Goal: Information Seeking & Learning: Learn about a topic

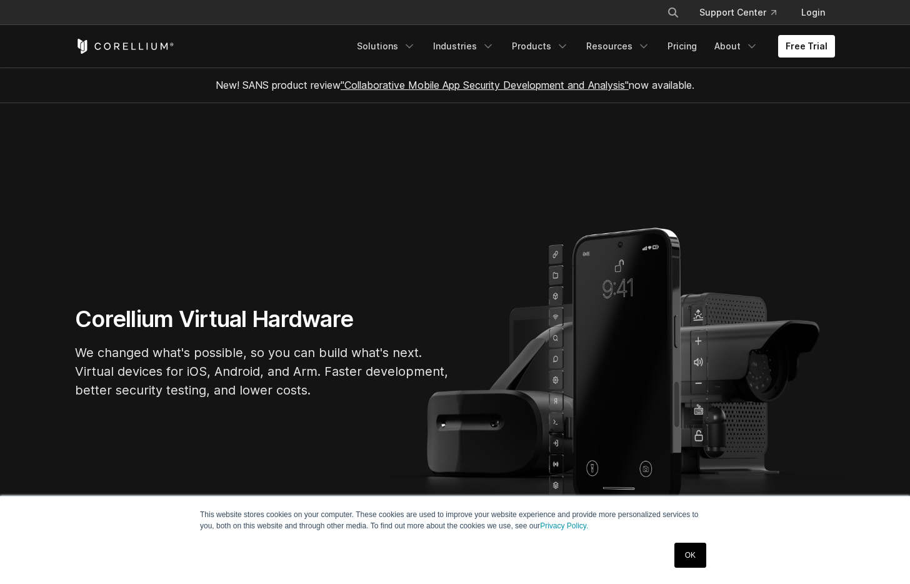
click at [317, 324] on h1 "Corellium Virtual Hardware" at bounding box center [262, 319] width 375 height 28
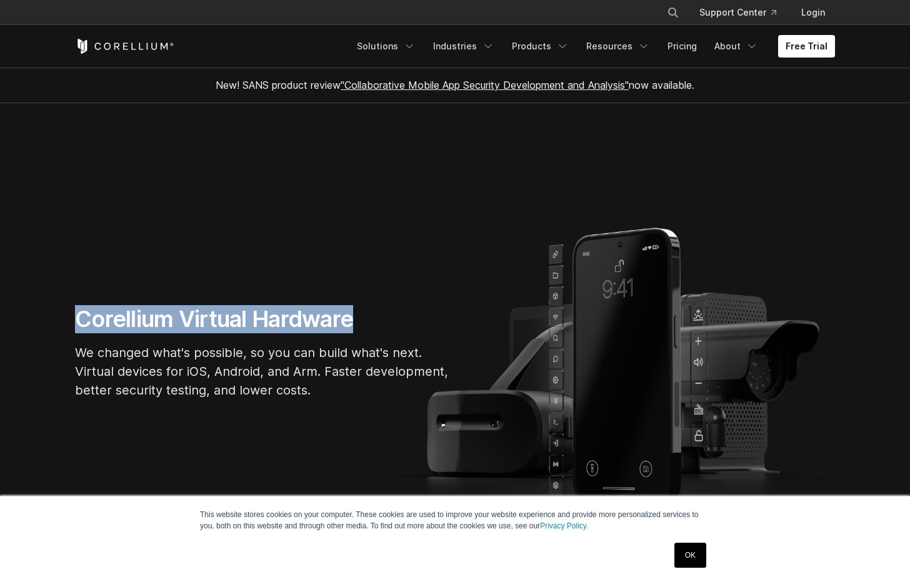
drag, startPoint x: 317, startPoint y: 324, endPoint x: 107, endPoint y: 322, distance: 210.0
click at [94, 324] on h1 "Corellium Virtual Hardware" at bounding box center [262, 319] width 375 height 28
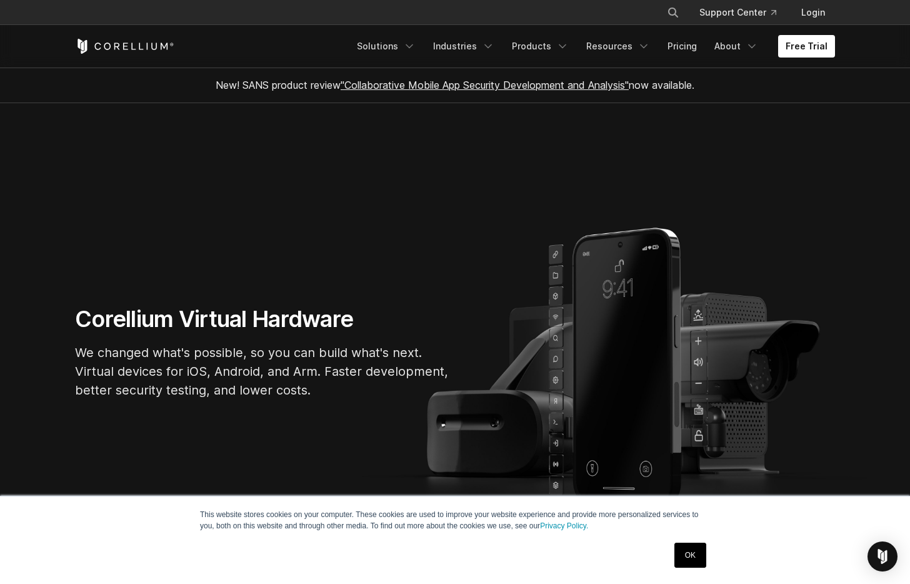
click at [216, 366] on p "We changed what's possible, so you can build what's next. Virtual devices for i…" at bounding box center [262, 371] width 375 height 56
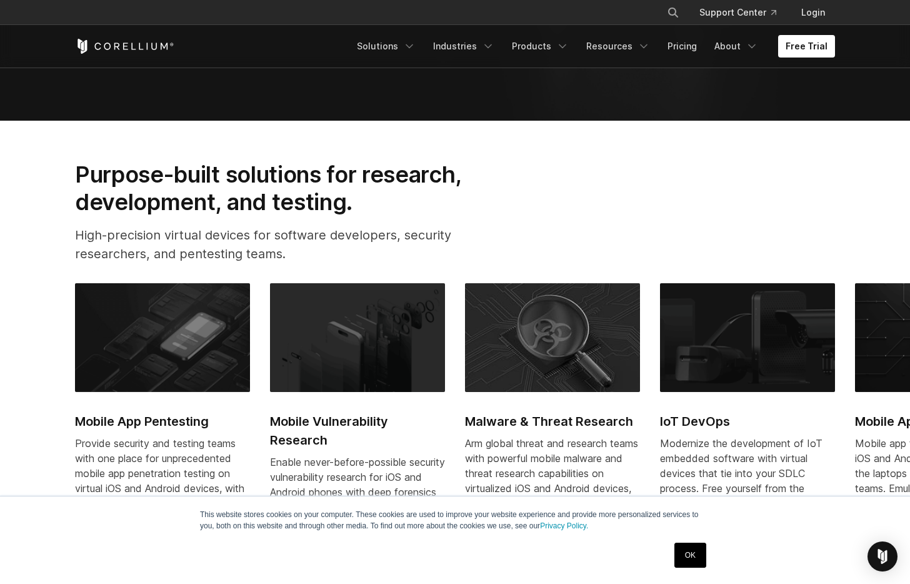
scroll to position [525, 0]
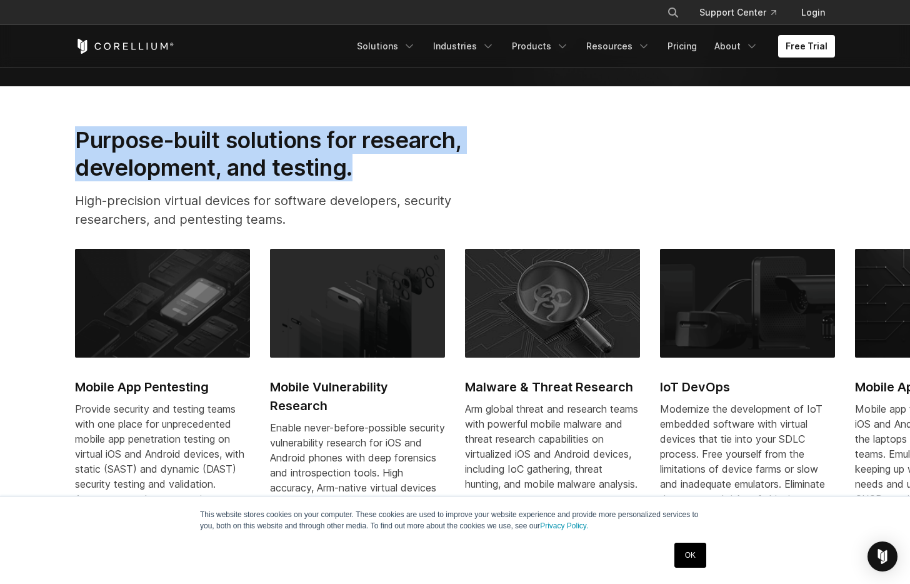
drag, startPoint x: 334, startPoint y: 172, endPoint x: 100, endPoint y: 146, distance: 235.2
click at [84, 139] on h2 "Purpose-built solutions for research, development, and testing." at bounding box center [288, 154] width 426 height 56
click at [808, 10] on link "Login" at bounding box center [813, 12] width 44 height 22
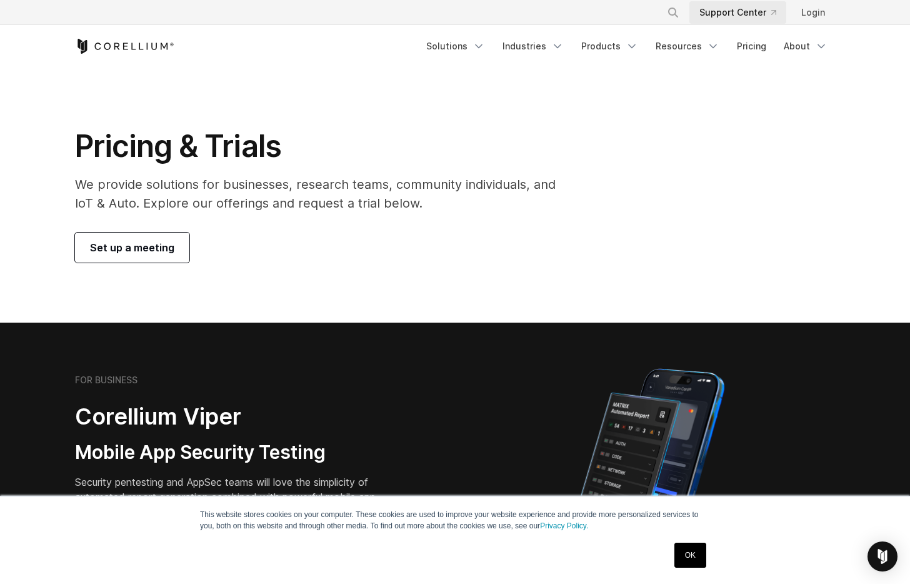
click at [741, 13] on link "Support Center" at bounding box center [737, 12] width 97 height 22
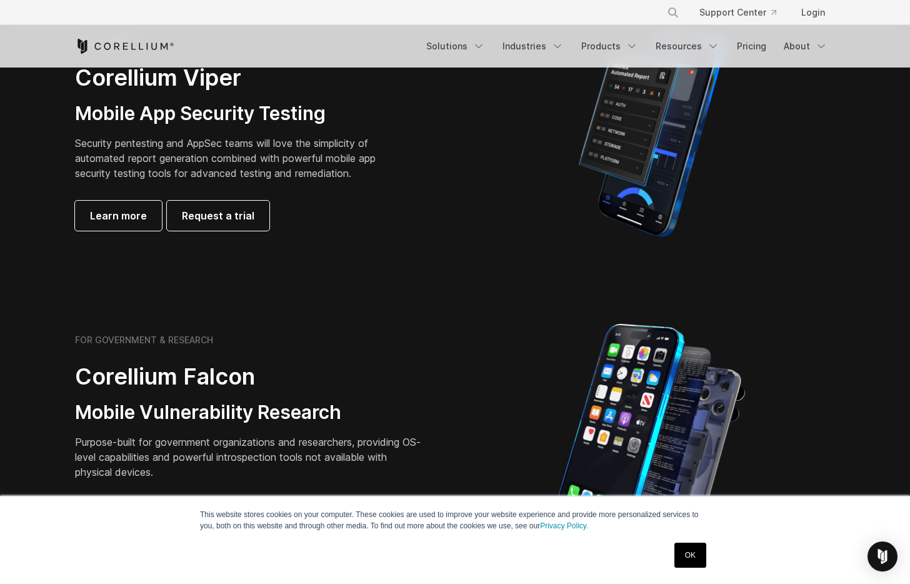
scroll to position [225, 0]
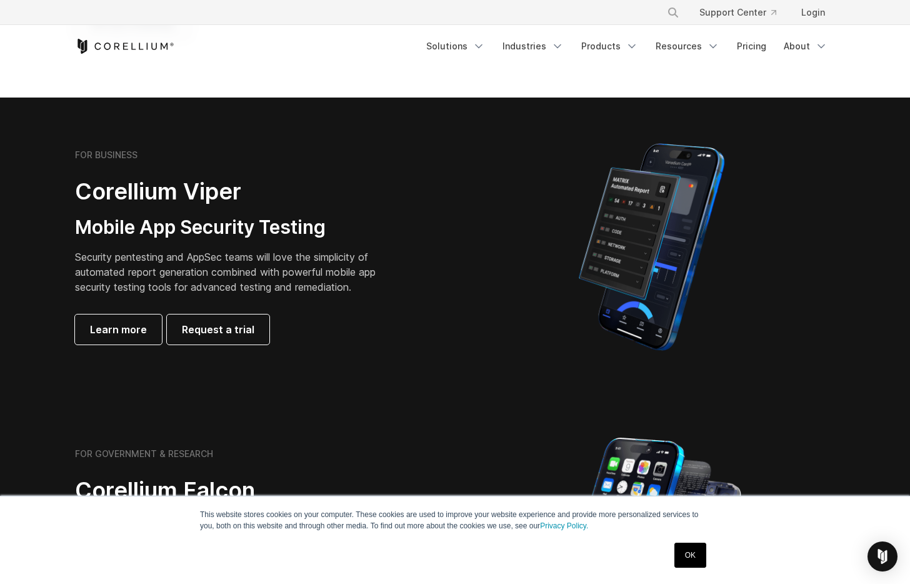
click at [79, 191] on h2 "Corellium Viper" at bounding box center [235, 191] width 320 height 28
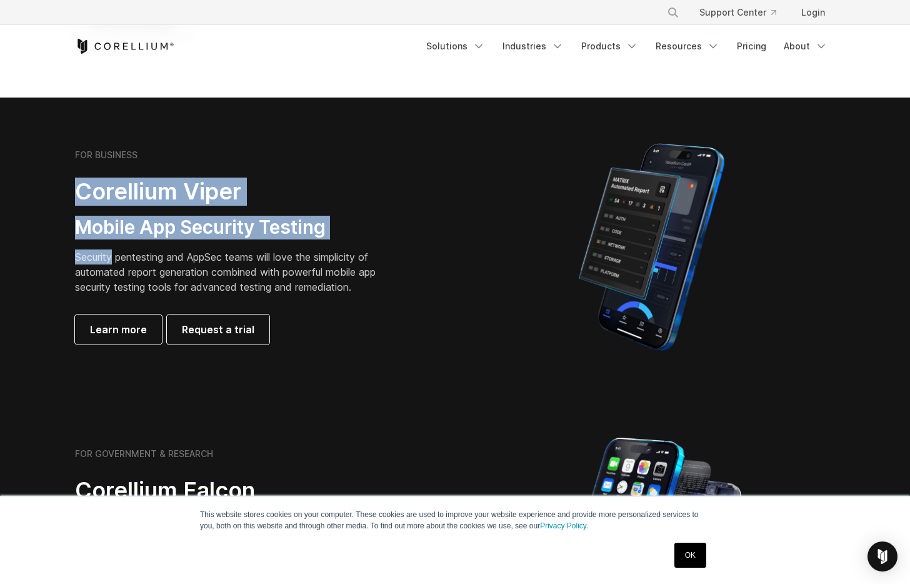
drag, startPoint x: 79, startPoint y: 191, endPoint x: 291, endPoint y: 236, distance: 217.0
click at [246, 237] on div "FOR BUSINESS Corellium Viper Mobile App Security Testing Security pentesting an…" at bounding box center [250, 246] width 350 height 195
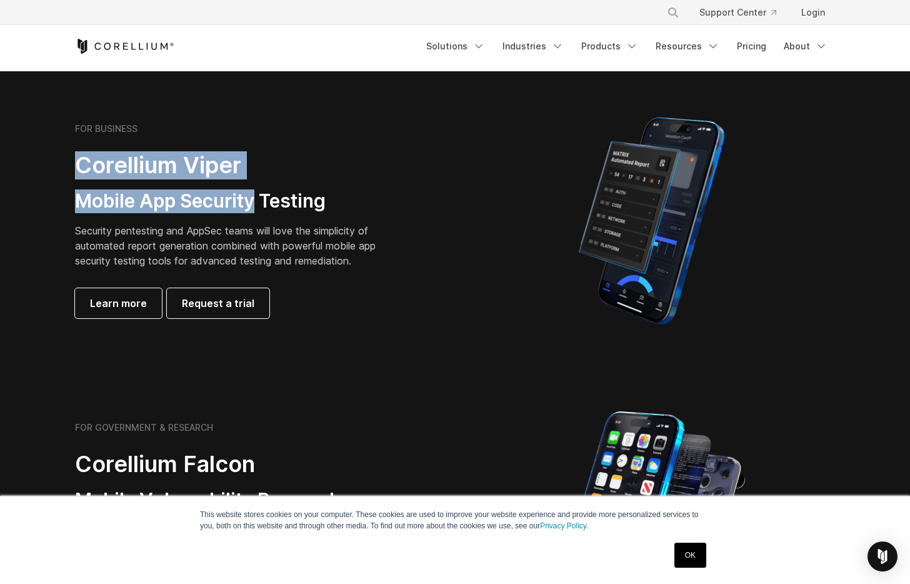
scroll to position [375, 0]
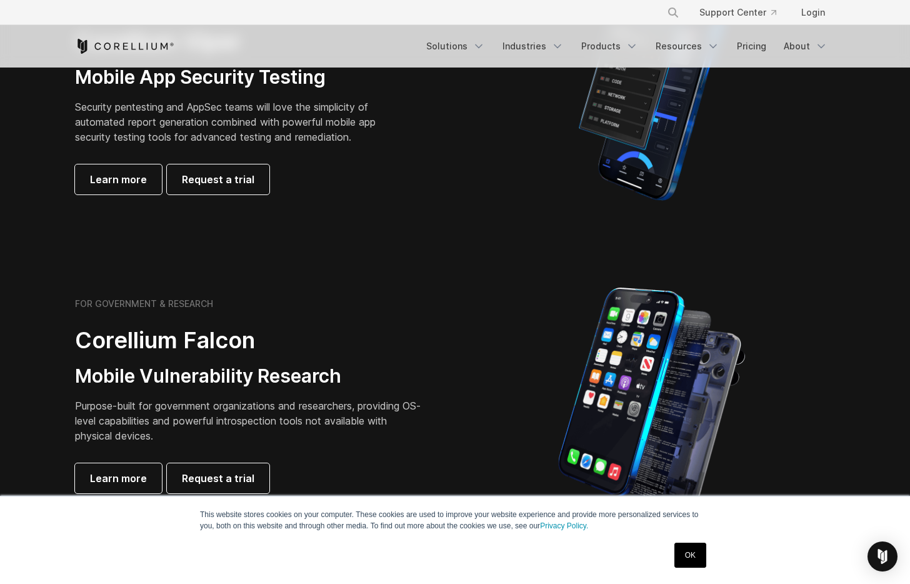
click at [430, 296] on div "FOR GOVERNMENT & RESEARCH Corellium Falcon Mobile Vulnerability Research Purpos…" at bounding box center [454, 395] width 785 height 219
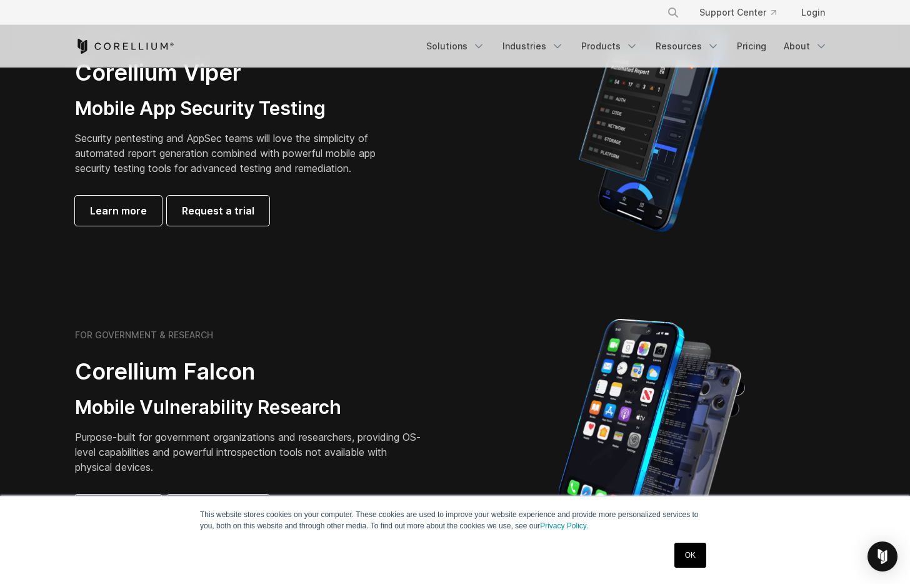
scroll to position [225, 0]
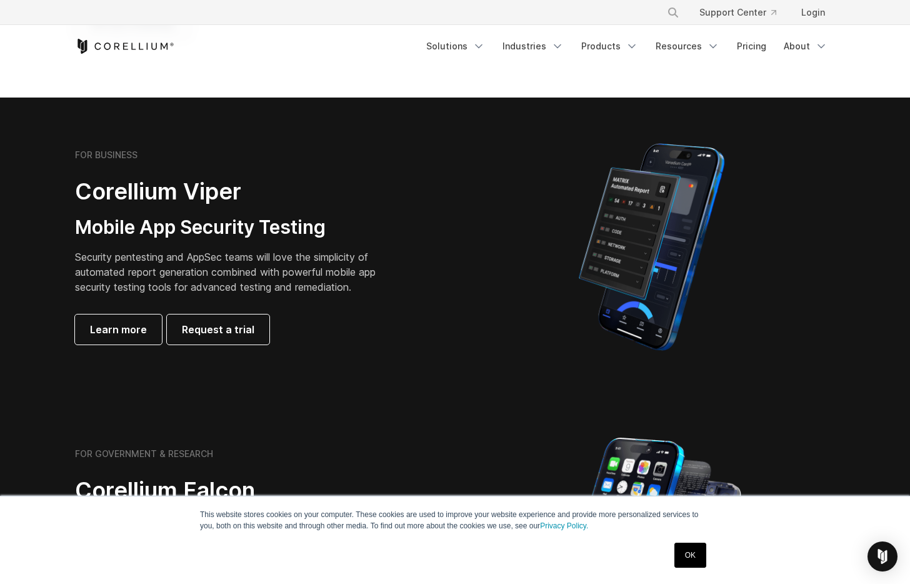
click at [86, 256] on p "Security pentesting and AppSec teams will love the simplicity of automated repo…" at bounding box center [235, 271] width 320 height 45
drag, startPoint x: 86, startPoint y: 256, endPoint x: 292, endPoint y: 261, distance: 206.3
click at [277, 259] on p "Security pentesting and AppSec teams will love the simplicity of automated repo…" at bounding box center [235, 271] width 320 height 45
click at [279, 257] on p "Security pentesting and AppSec teams will love the simplicity of automated repo…" at bounding box center [235, 271] width 320 height 45
click at [194, 257] on p "Security pentesting and AppSec teams will love the simplicity of automated repo…" at bounding box center [235, 271] width 320 height 45
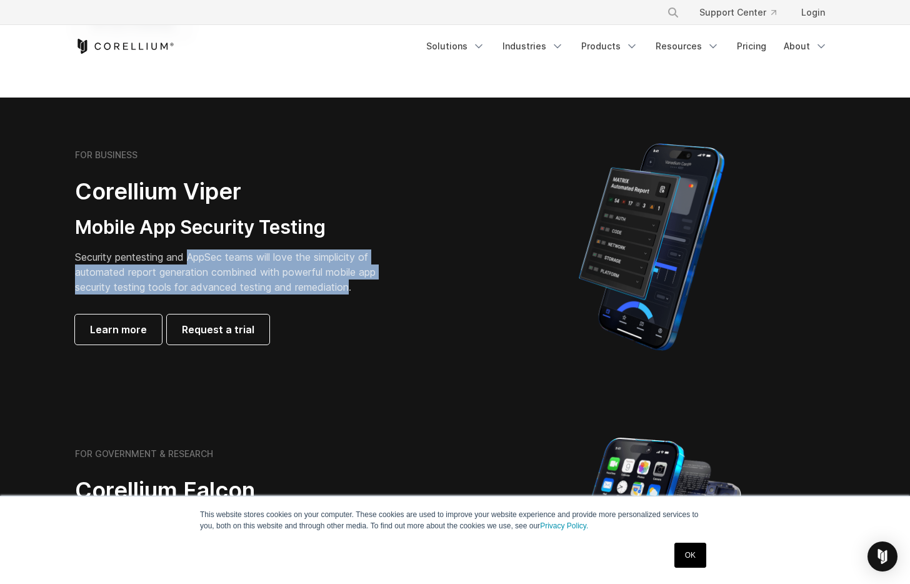
drag, startPoint x: 194, startPoint y: 257, endPoint x: 379, endPoint y: 288, distance: 186.9
click at [352, 282] on p "Security pentesting and AppSec teams will love the simplicity of automated repo…" at bounding box center [235, 271] width 320 height 45
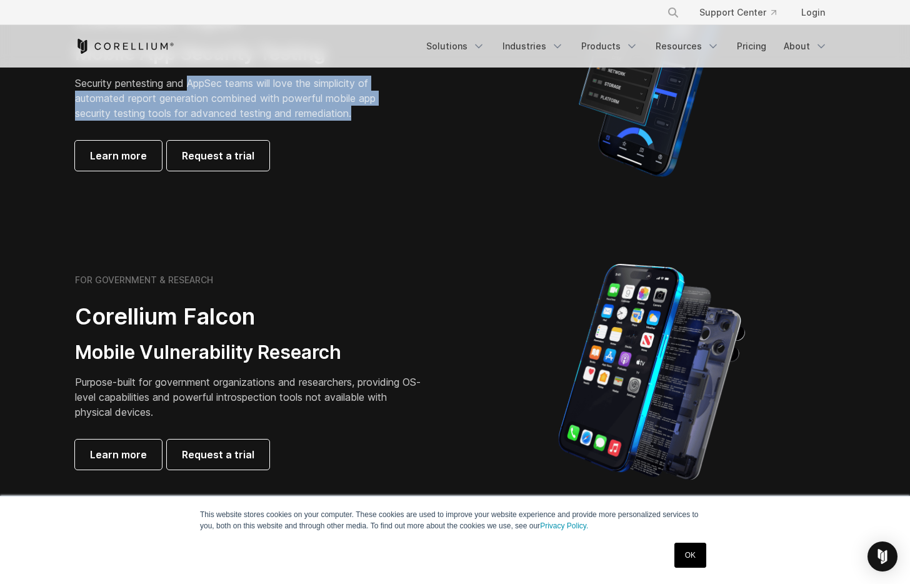
scroll to position [450, 0]
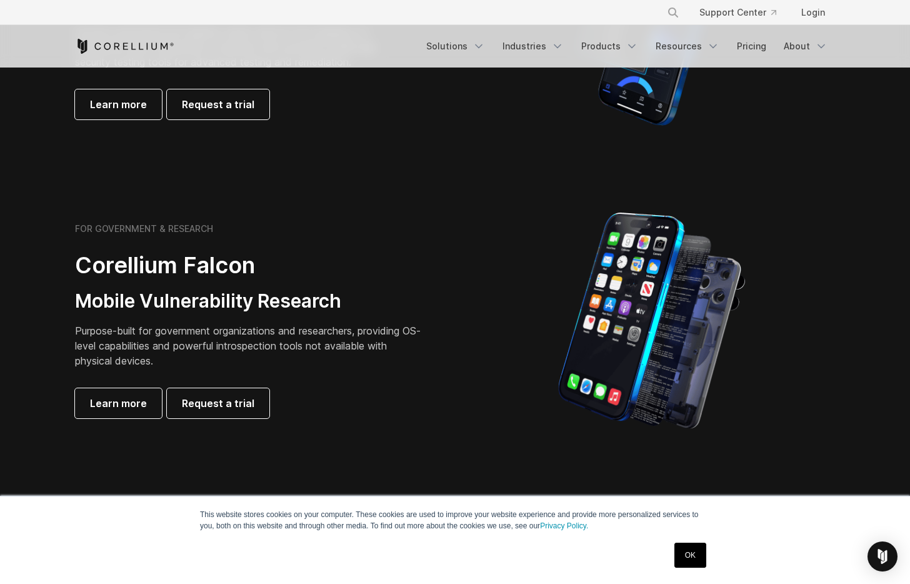
click at [87, 266] on h2 "Corellium Falcon" at bounding box center [250, 265] width 350 height 28
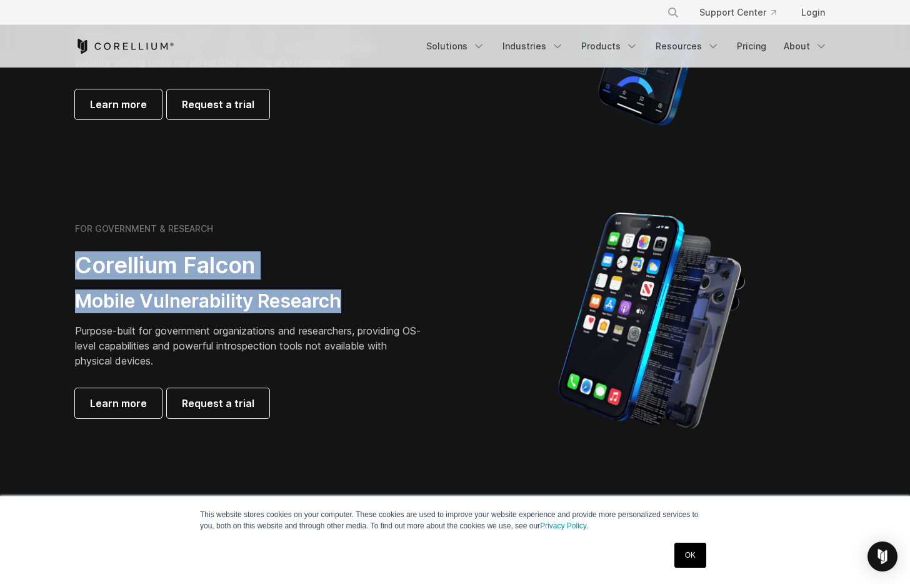
drag, startPoint x: 87, startPoint y: 266, endPoint x: 304, endPoint y: 300, distance: 219.5
click at [305, 300] on div "FOR GOVERNMENT & RESEARCH Corellium Falcon Mobile Vulnerability Research Purpos…" at bounding box center [250, 320] width 350 height 195
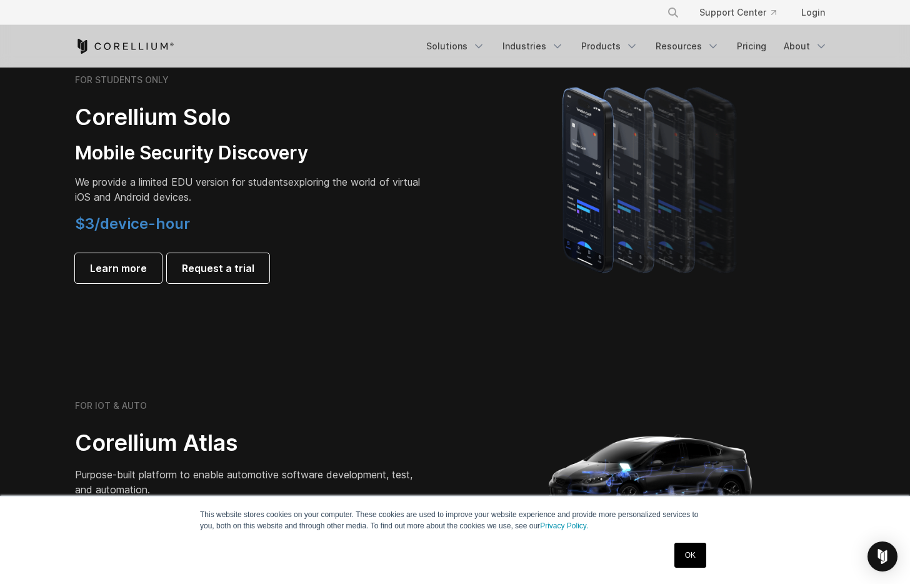
scroll to position [900, 0]
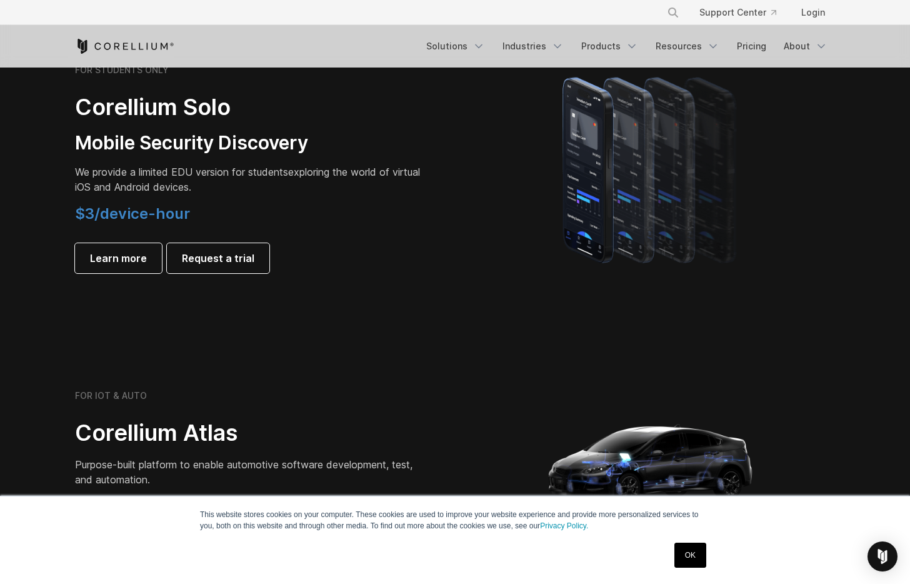
click at [95, 107] on h2 "Corellium Solo" at bounding box center [250, 107] width 350 height 28
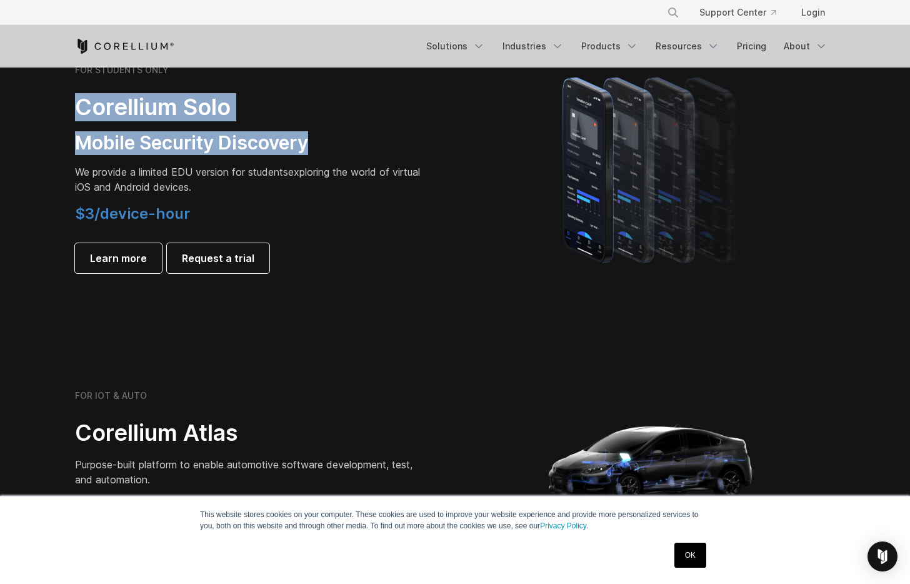
drag, startPoint x: 95, startPoint y: 107, endPoint x: 338, endPoint y: 143, distance: 245.7
click at [314, 138] on div "FOR STUDENTS ONLY Corellium Solo Mobile Security Discovery We provide a limited…" at bounding box center [250, 168] width 350 height 209
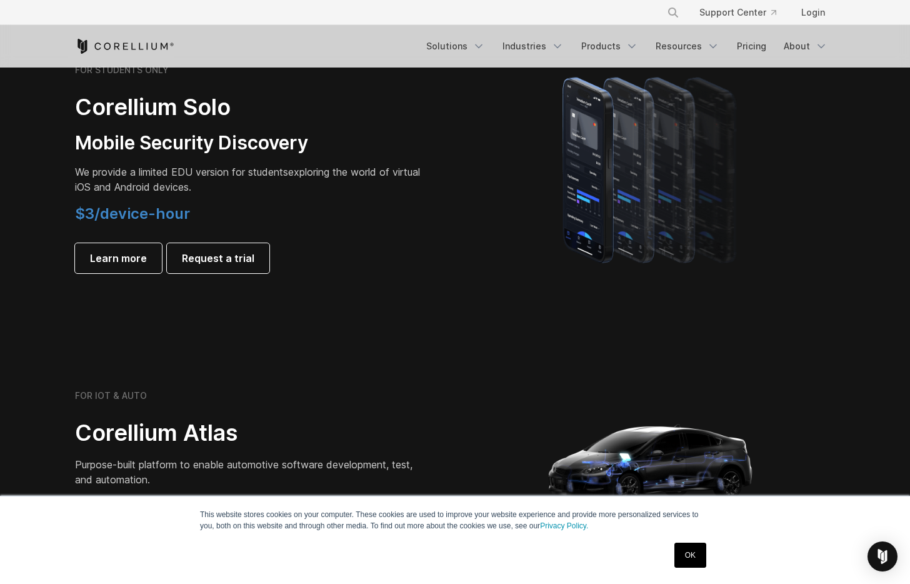
click at [223, 215] on h4 "$3/device-hour" at bounding box center [250, 213] width 350 height 19
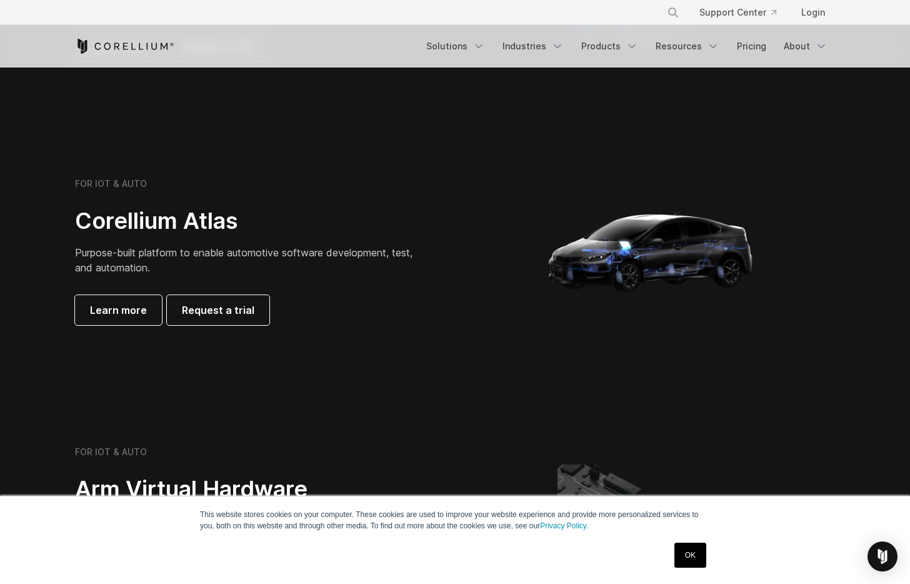
scroll to position [1125, 0]
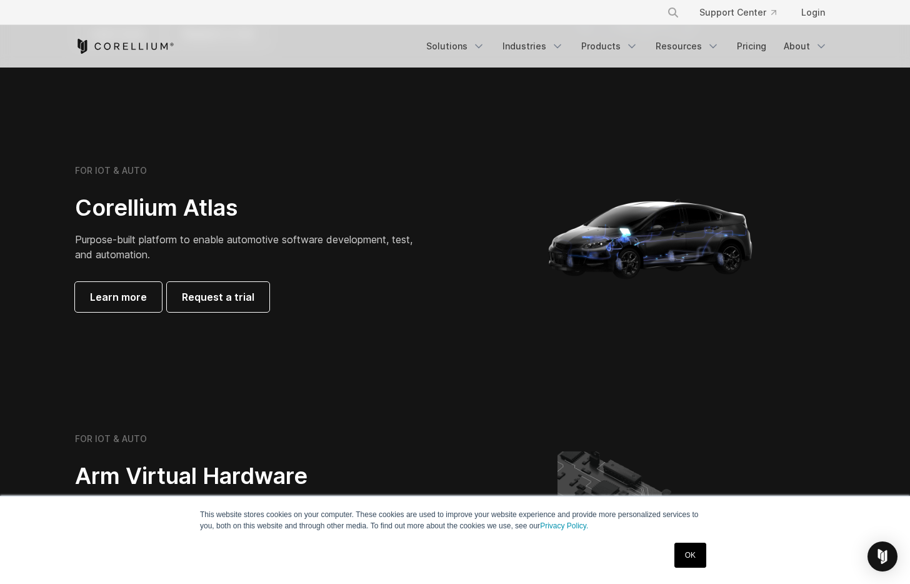
click at [102, 211] on h2 "Corellium Atlas" at bounding box center [250, 208] width 350 height 28
drag, startPoint x: 102, startPoint y: 211, endPoint x: 220, endPoint y: 233, distance: 120.2
click at [182, 223] on div "FOR IOT & AUTO Corellium Atlas Purpose-built platform to enable automotive soft…" at bounding box center [250, 238] width 350 height 147
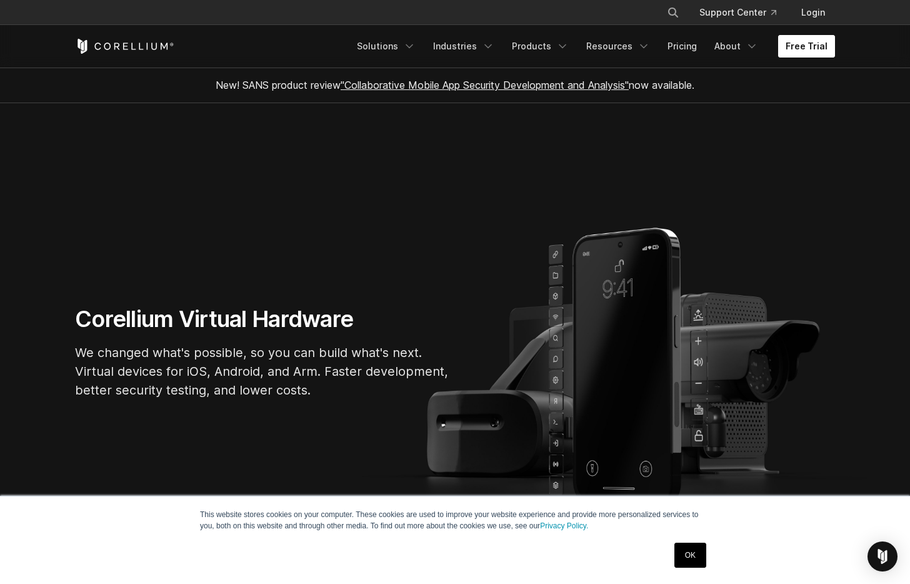
click at [804, 49] on link "Free Trial" at bounding box center [806, 46] width 57 height 22
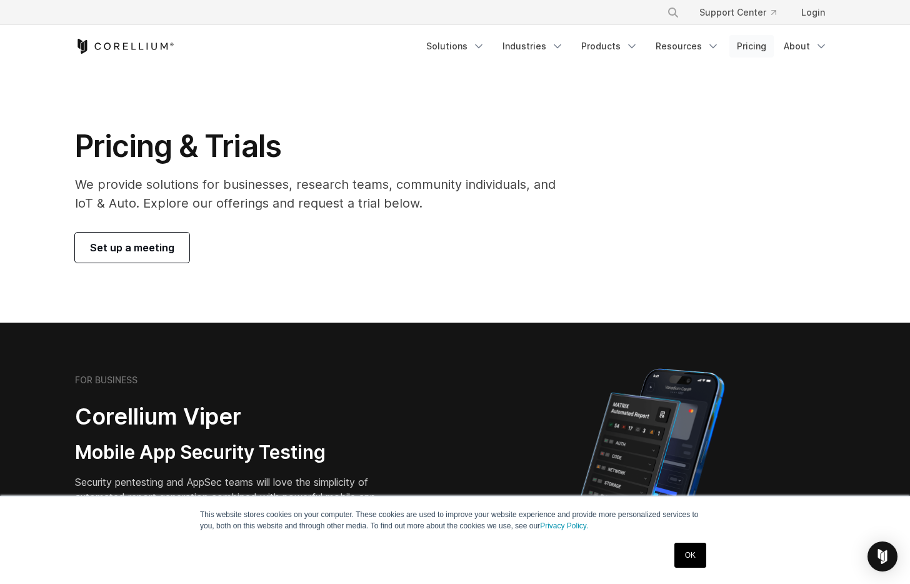
click at [747, 44] on link "Pricing" at bounding box center [751, 46] width 44 height 22
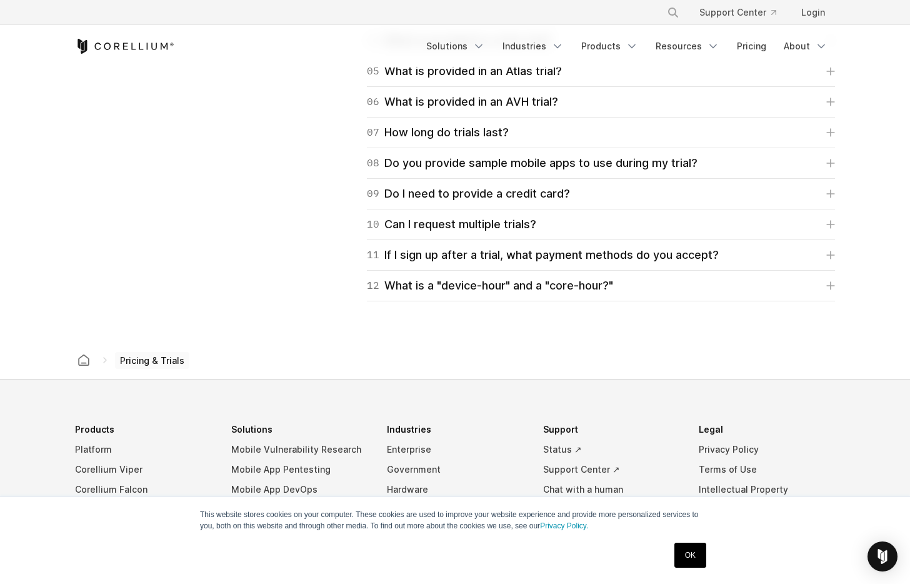
scroll to position [2157, 0]
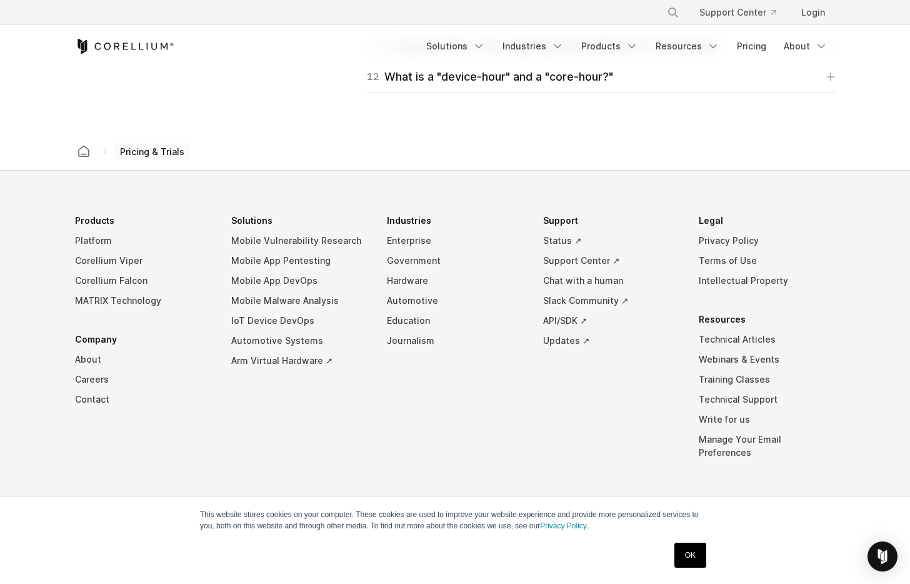
click at [411, 134] on div "Pricing & Trials" at bounding box center [454, 150] width 765 height 37
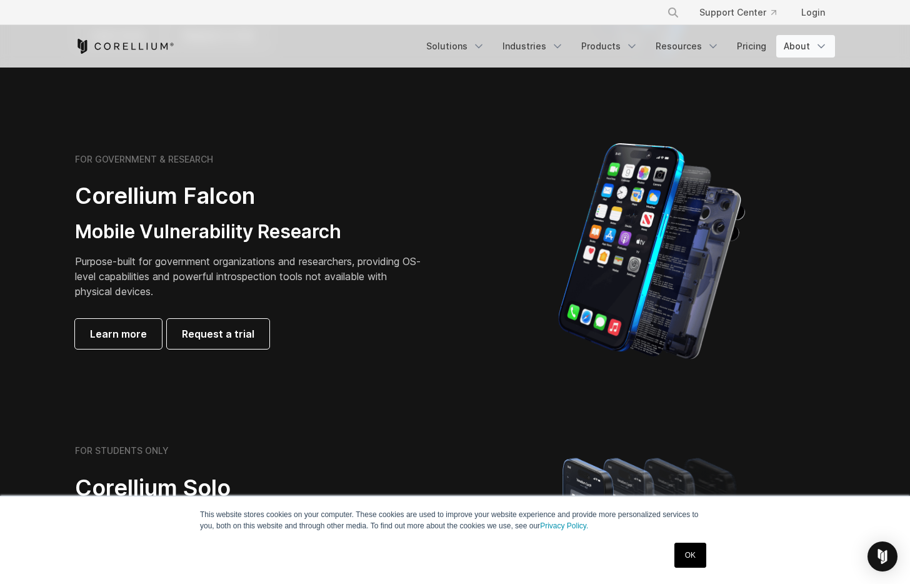
scroll to position [507, 0]
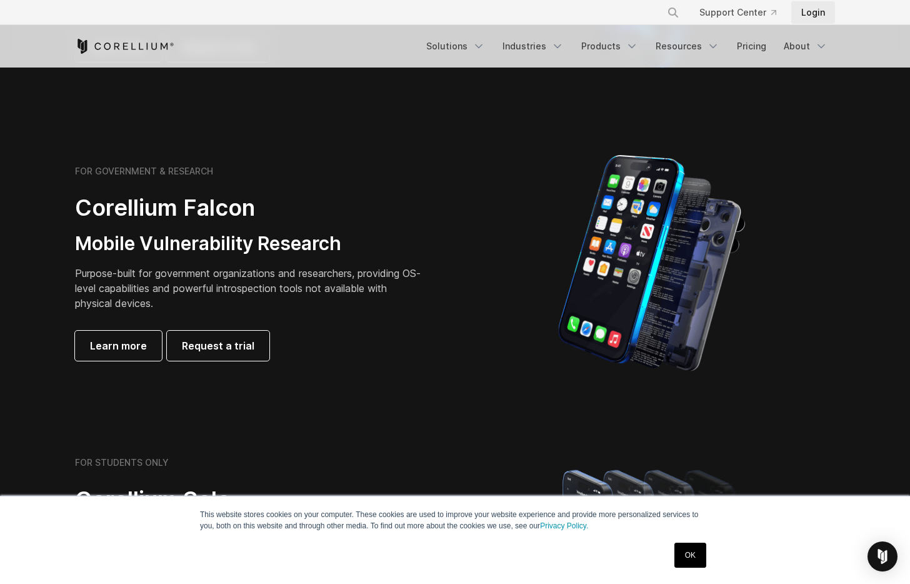
click at [833, 9] on link "Login" at bounding box center [813, 12] width 44 height 22
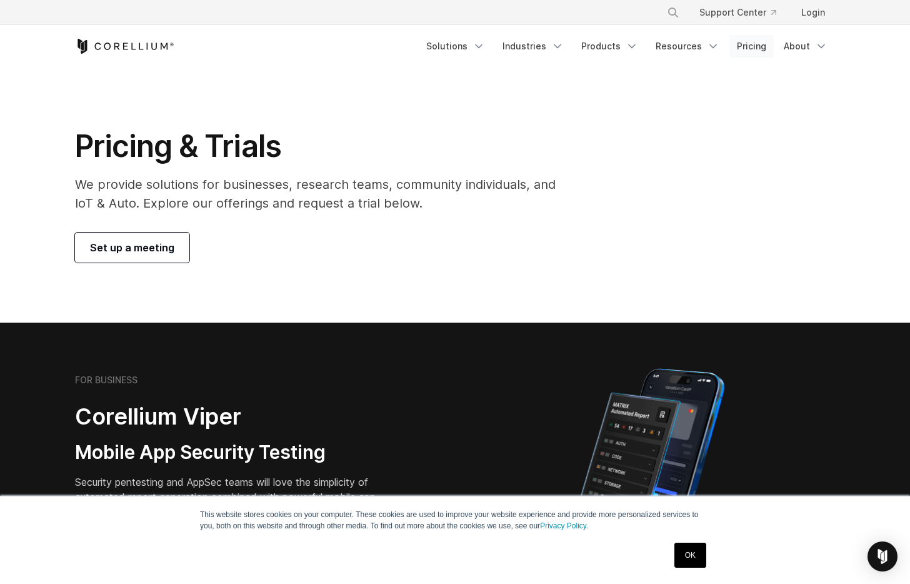
click at [759, 49] on link "Pricing" at bounding box center [751, 46] width 44 height 22
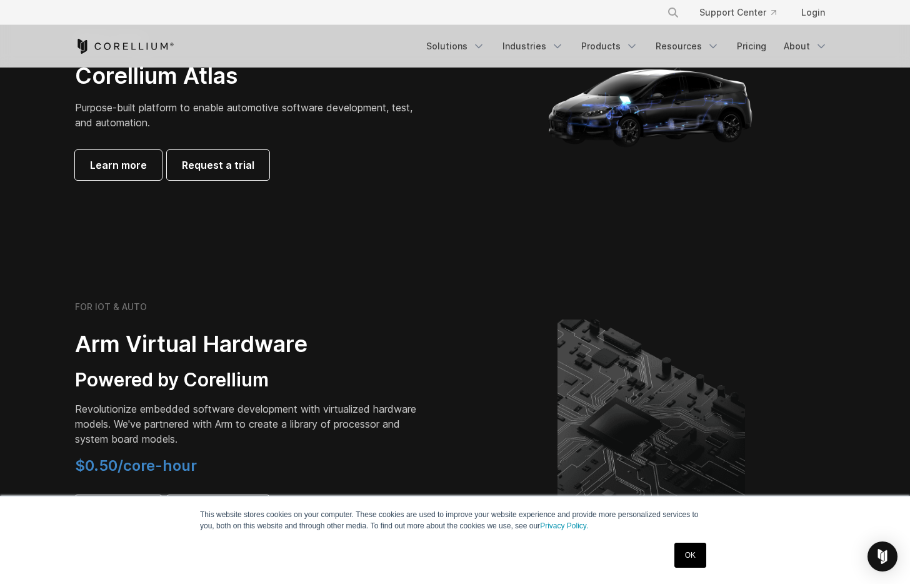
scroll to position [825, 0]
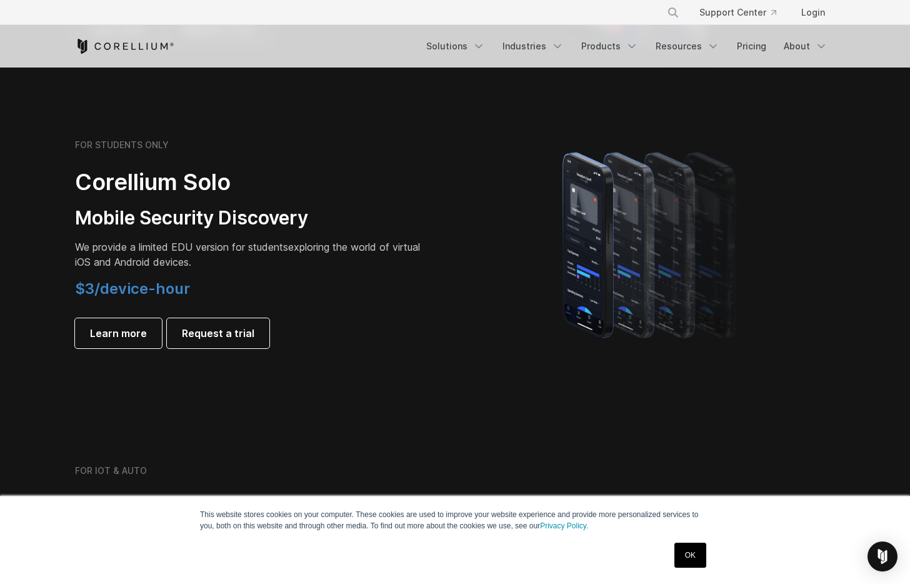
click at [109, 187] on h2 "Corellium Solo" at bounding box center [250, 182] width 350 height 28
drag, startPoint x: 109, startPoint y: 187, endPoint x: 201, endPoint y: 185, distance: 91.9
click at [208, 183] on h2 "Corellium Solo" at bounding box center [250, 182] width 350 height 28
click at [86, 219] on h3 "Mobile Security Discovery" at bounding box center [250, 218] width 350 height 24
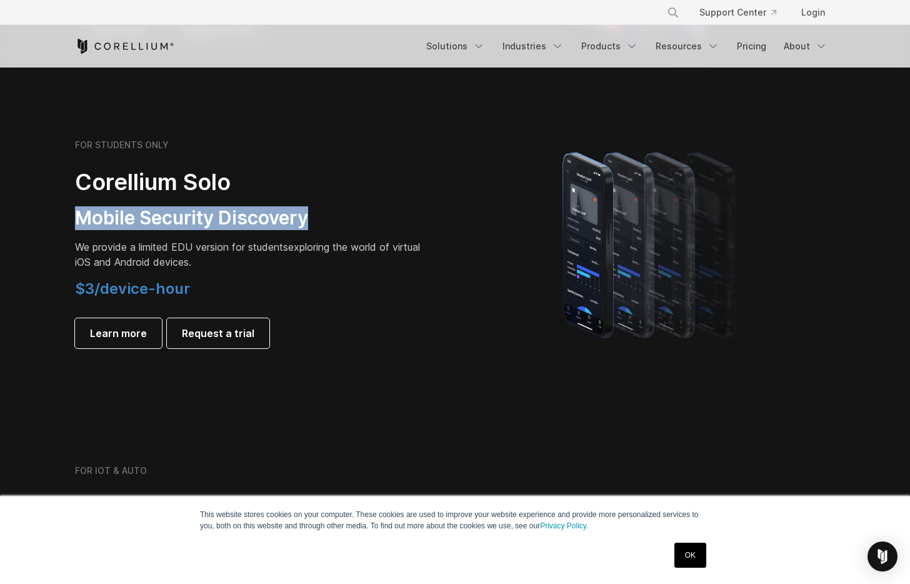
drag, startPoint x: 86, startPoint y: 219, endPoint x: 218, endPoint y: 235, distance: 132.8
click at [273, 213] on h3 "Mobile Security Discovery" at bounding box center [250, 218] width 350 height 24
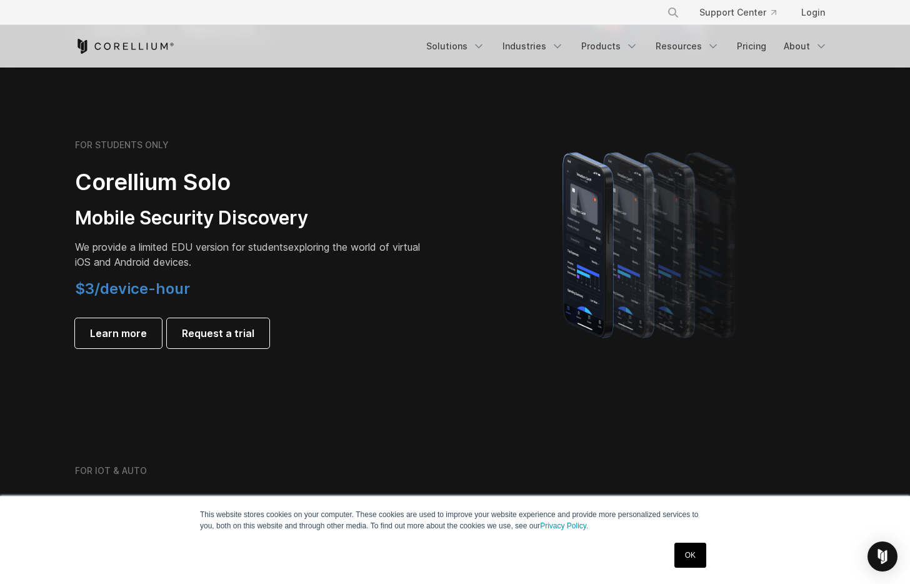
click at [82, 247] on span "We provide a limited EDU version for students" at bounding box center [181, 247] width 213 height 12
drag, startPoint x: 82, startPoint y: 247, endPoint x: 189, endPoint y: 251, distance: 106.9
click at [161, 243] on span "We provide a limited EDU version for students" at bounding box center [181, 247] width 213 height 12
click at [189, 249] on span "We provide a limited EDU version for students" at bounding box center [181, 247] width 213 height 12
click at [142, 248] on span "We provide a limited EDU version for students" at bounding box center [181, 247] width 213 height 12
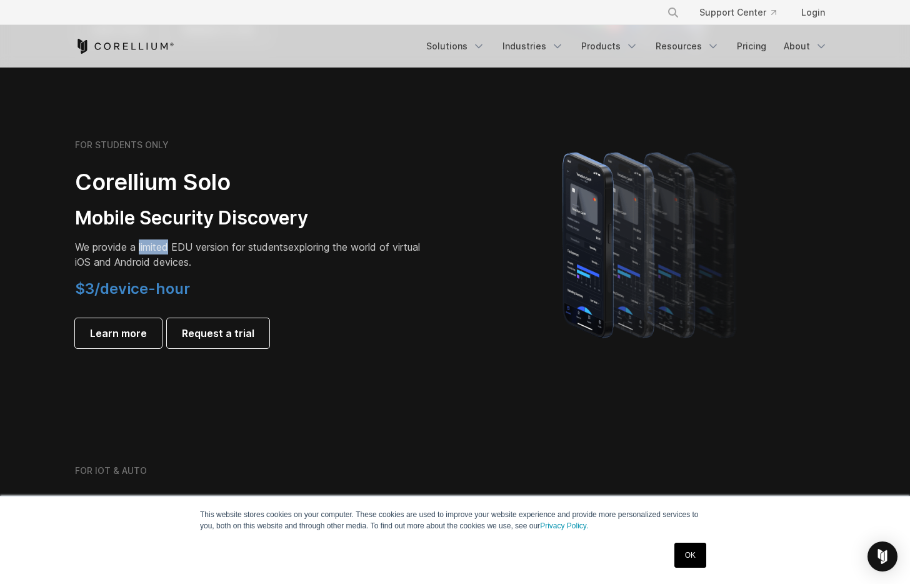
drag, startPoint x: 142, startPoint y: 248, endPoint x: 171, endPoint y: 244, distance: 29.1
click at [171, 244] on span "We provide a limited EDU version for students" at bounding box center [181, 247] width 213 height 12
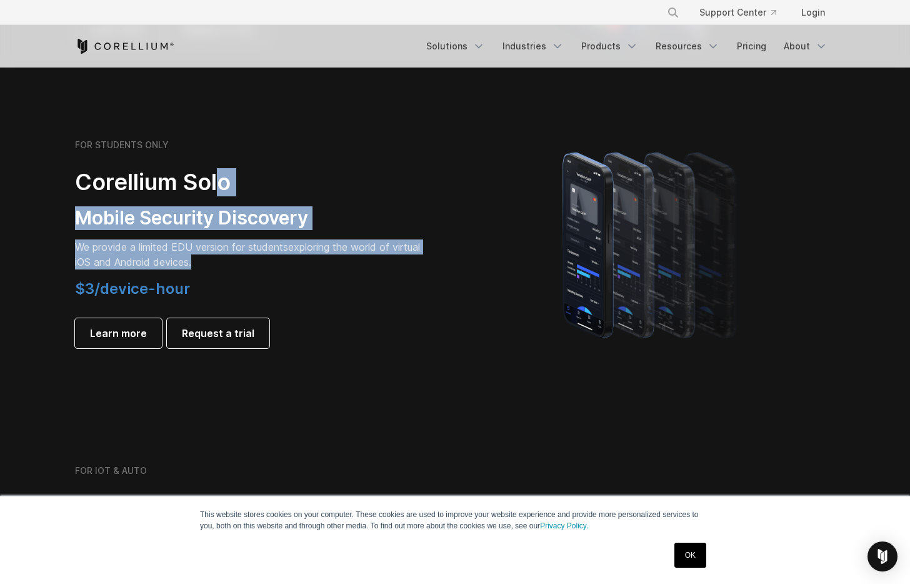
drag, startPoint x: 239, startPoint y: 263, endPoint x: 219, endPoint y: 172, distance: 93.3
click at [222, 177] on div "FOR STUDENTS ONLY Corellium Solo Mobile Security Discovery We provide a limited…" at bounding box center [250, 243] width 350 height 209
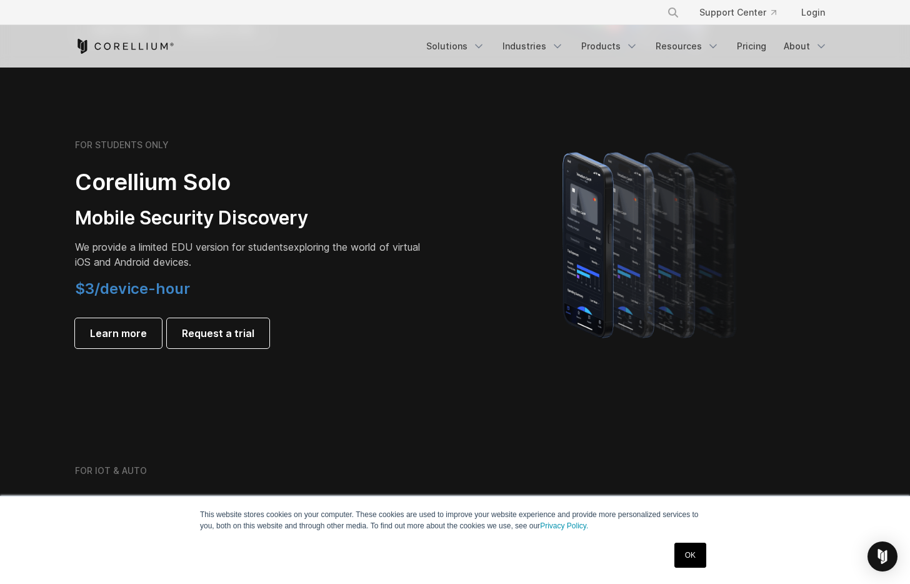
click at [312, 274] on div "FOR STUDENTS ONLY Corellium Solo Mobile Security Discovery We provide a limited…" at bounding box center [250, 243] width 350 height 209
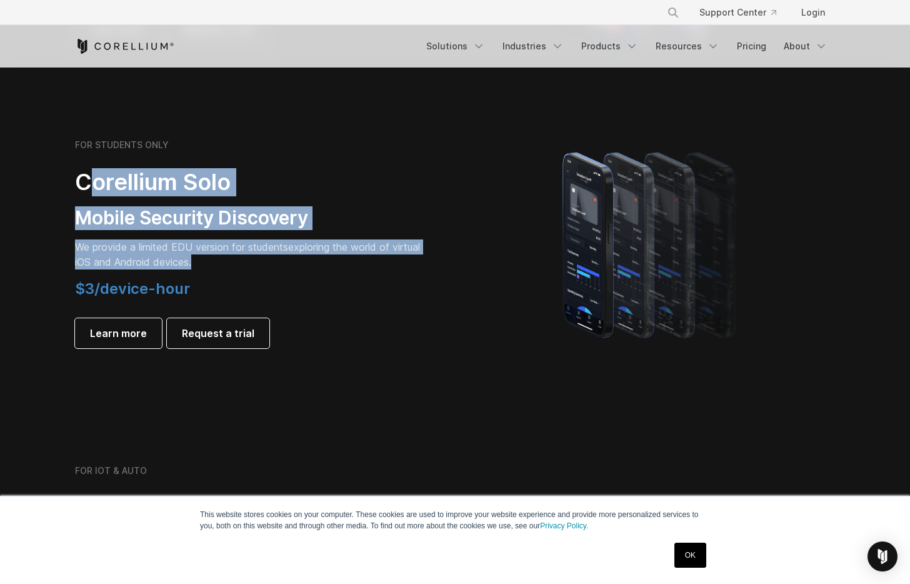
drag, startPoint x: 260, startPoint y: 260, endPoint x: 102, endPoint y: 182, distance: 176.0
click at [88, 167] on div "FOR STUDENTS ONLY Corellium Solo Mobile Security Discovery We provide a limited…" at bounding box center [250, 243] width 350 height 209
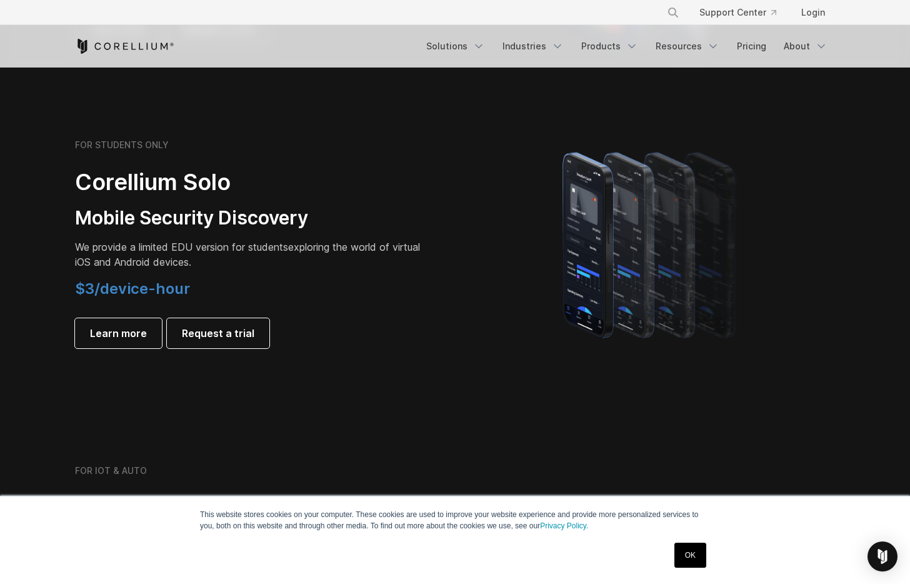
click at [299, 294] on h4 "$3/device-hour" at bounding box center [250, 288] width 350 height 19
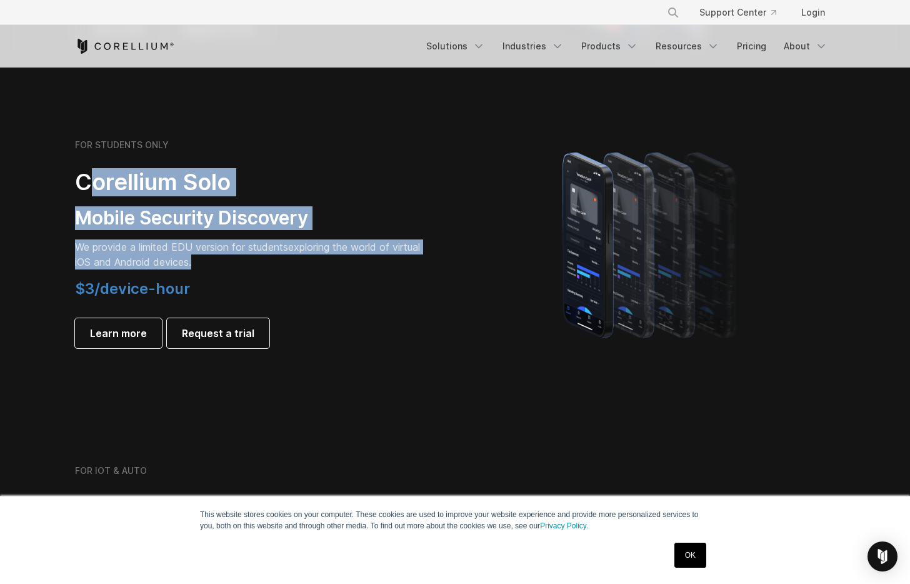
drag, startPoint x: 259, startPoint y: 265, endPoint x: 137, endPoint y: 208, distance: 134.5
click at [87, 164] on div "FOR STUDENTS ONLY Corellium Solo Mobile Security Discovery We provide a limited…" at bounding box center [250, 243] width 350 height 209
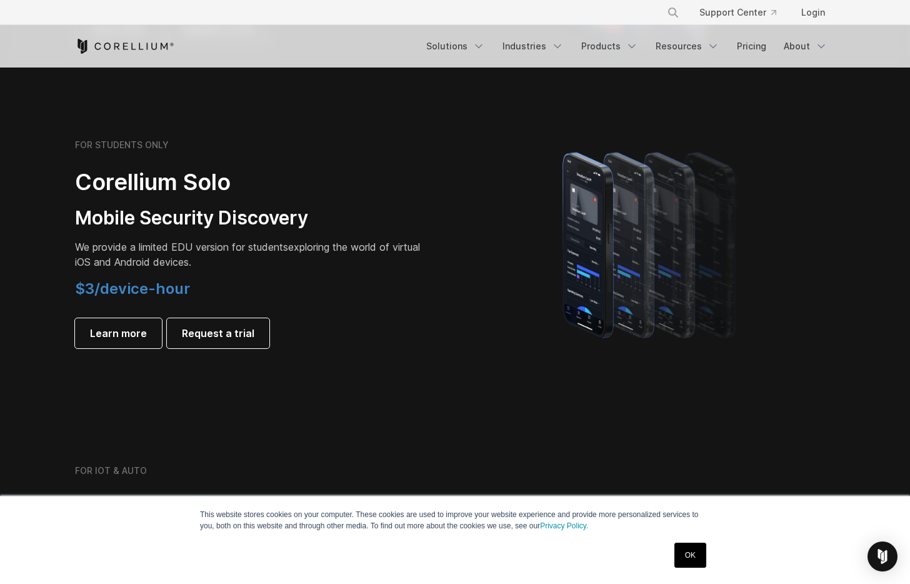
click at [296, 272] on div "FOR STUDENTS ONLY Corellium Solo Mobile Security Discovery We provide a limited…" at bounding box center [250, 243] width 350 height 209
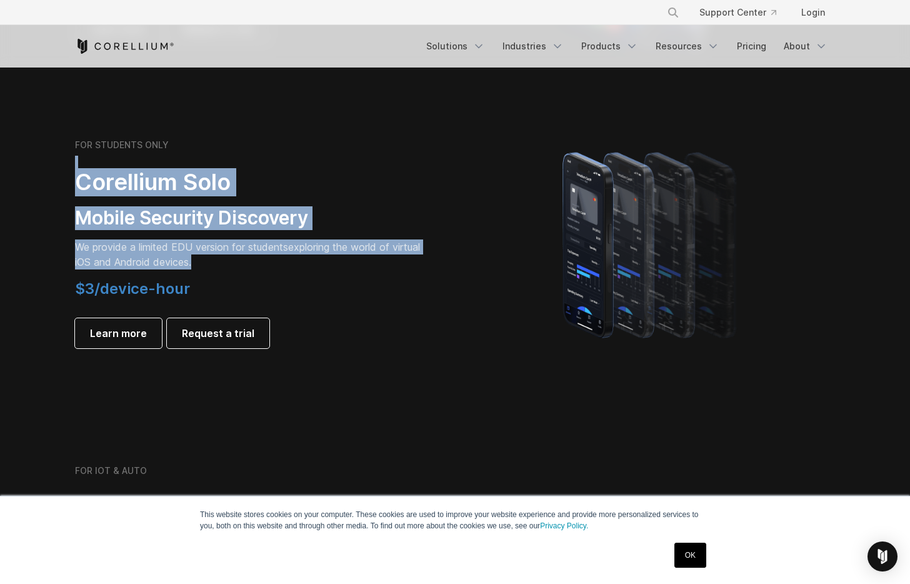
drag, startPoint x: 181, startPoint y: 265, endPoint x: 50, endPoint y: 166, distance: 164.2
click at [50, 166] on section "FOR STUDENTS ONLY Corellium Solo Mobile Security Discovery We provide a limited…" at bounding box center [455, 243] width 910 height 299
click at [301, 276] on div "FOR STUDENTS ONLY Corellium Solo Mobile Security Discovery We provide a limited…" at bounding box center [250, 243] width 350 height 209
drag, startPoint x: 232, startPoint y: 262, endPoint x: 92, endPoint y: 165, distance: 170.0
click at [75, 155] on div "FOR STUDENTS ONLY Corellium Solo Mobile Security Discovery We provide a limited…" at bounding box center [250, 243] width 350 height 209
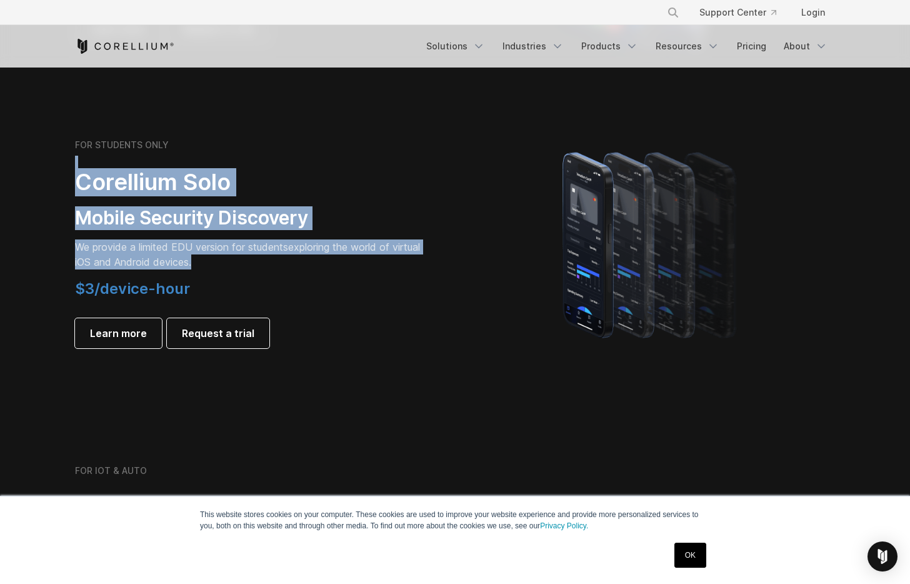
click at [266, 267] on p "We provide a limited EDU version for students exploring the world of virtual iO…" at bounding box center [250, 254] width 350 height 30
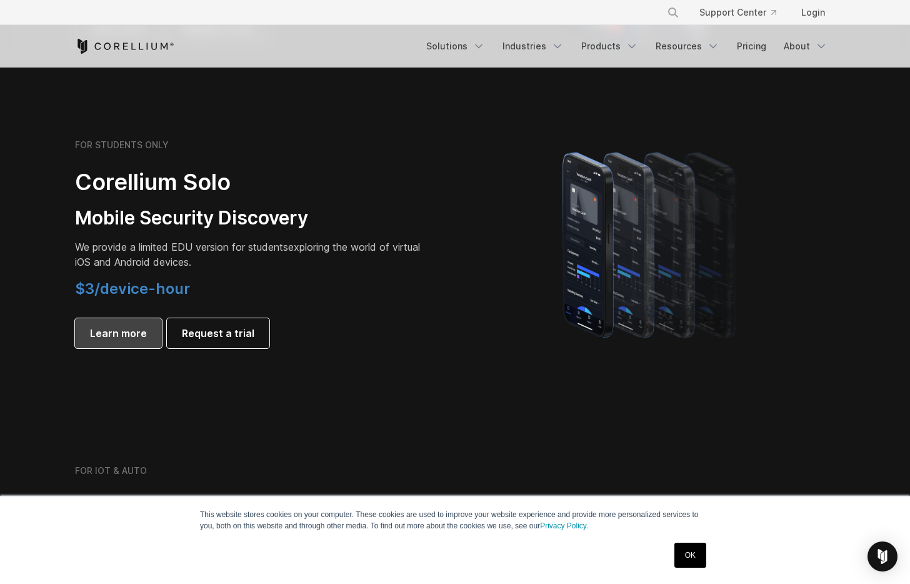
click at [119, 336] on span "Learn more" at bounding box center [118, 333] width 57 height 15
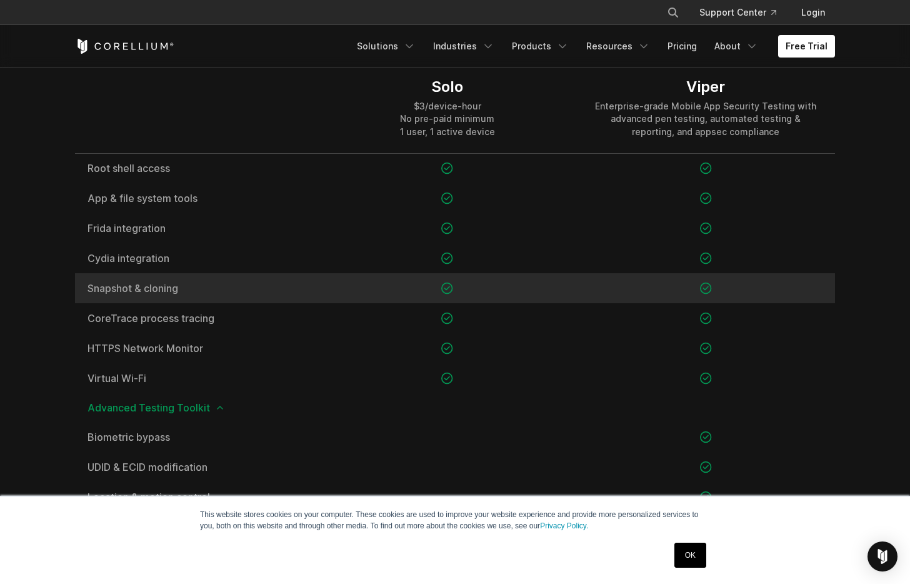
scroll to position [975, 0]
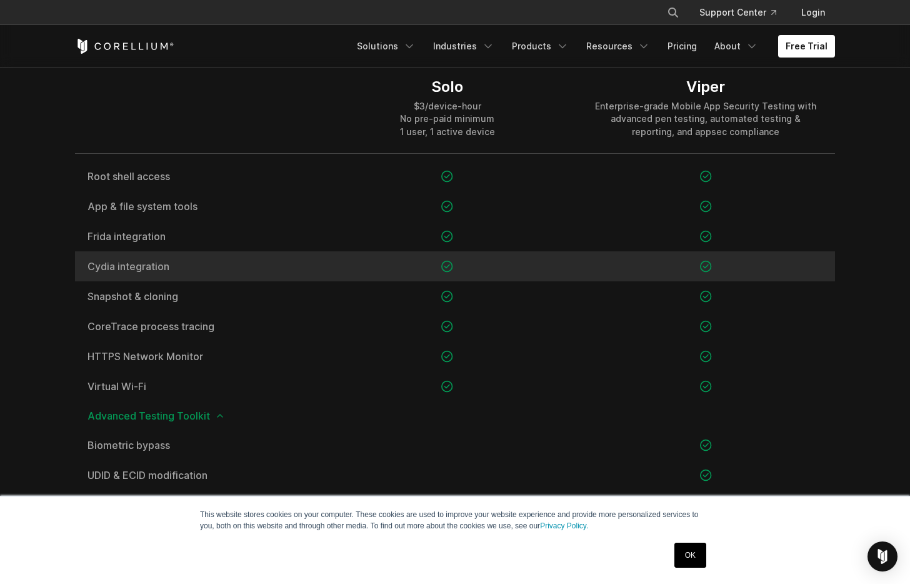
click at [277, 257] on div "Cydia integration" at bounding box center [196, 266] width 243 height 30
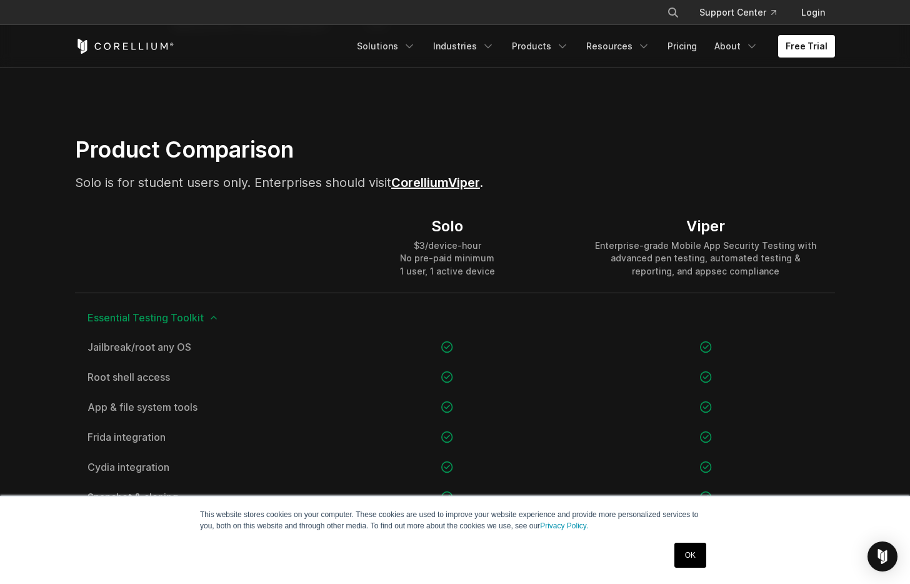
scroll to position [750, 0]
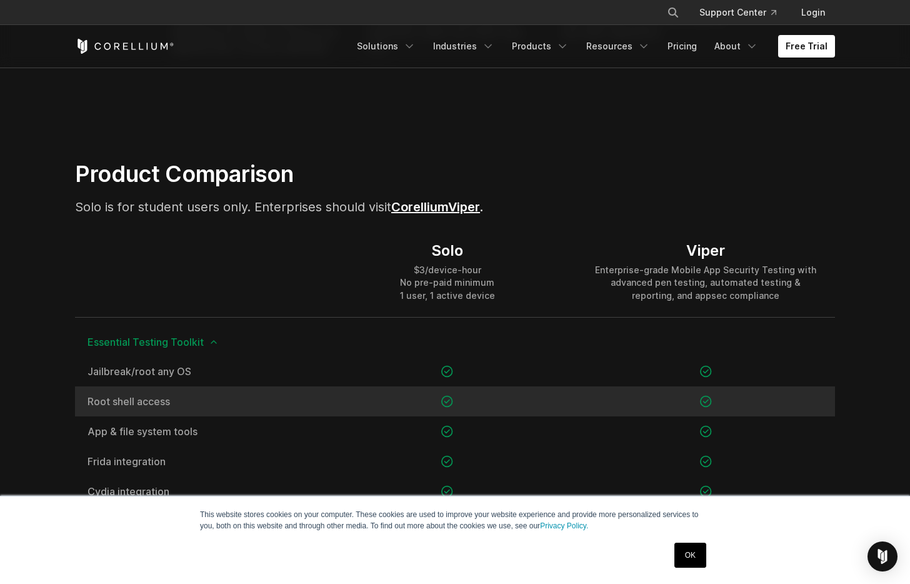
click at [91, 396] on span "Root shell access" at bounding box center [196, 401] width 218 height 10
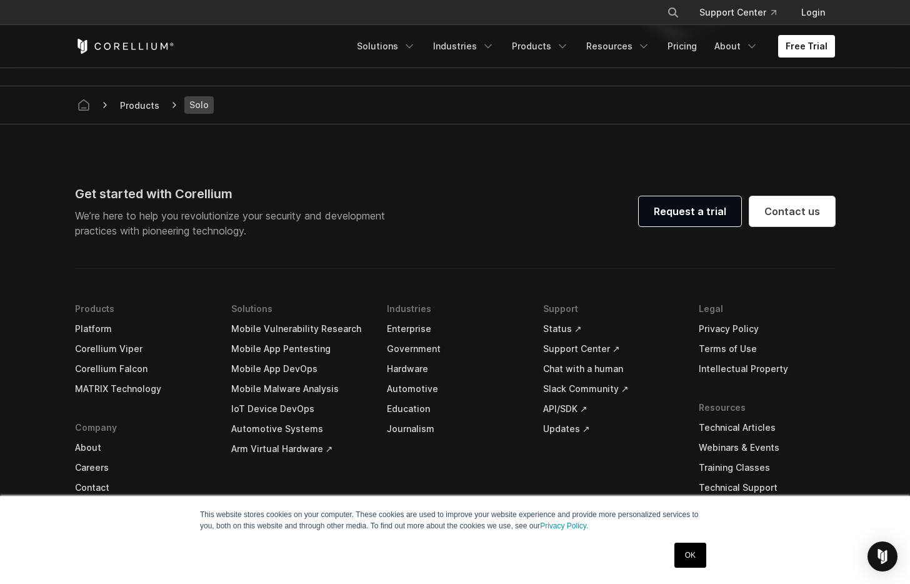
scroll to position [2504, 0]
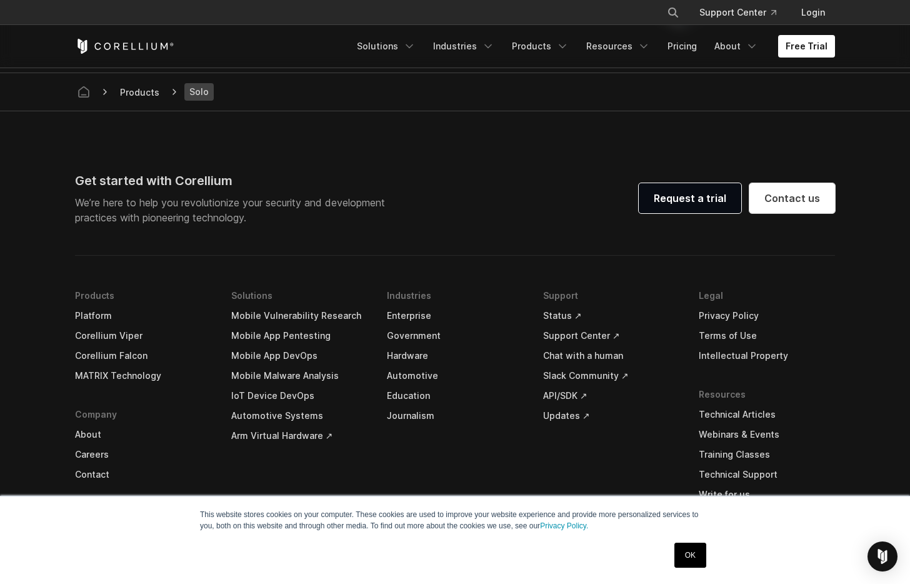
click at [475, 458] on li "Industries Enterprise Government Hardware Automotive Education Journalism" at bounding box center [455, 421] width 136 height 271
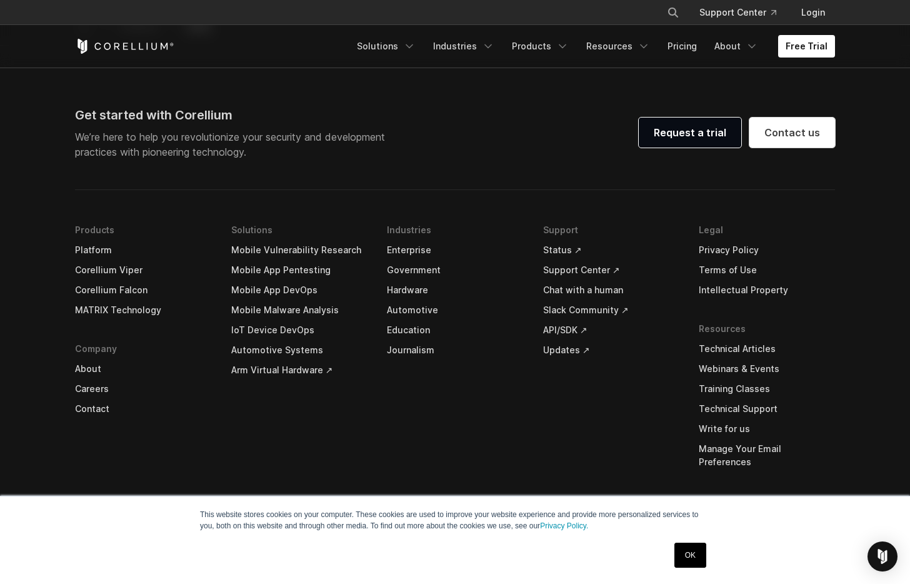
scroll to position [2579, 0]
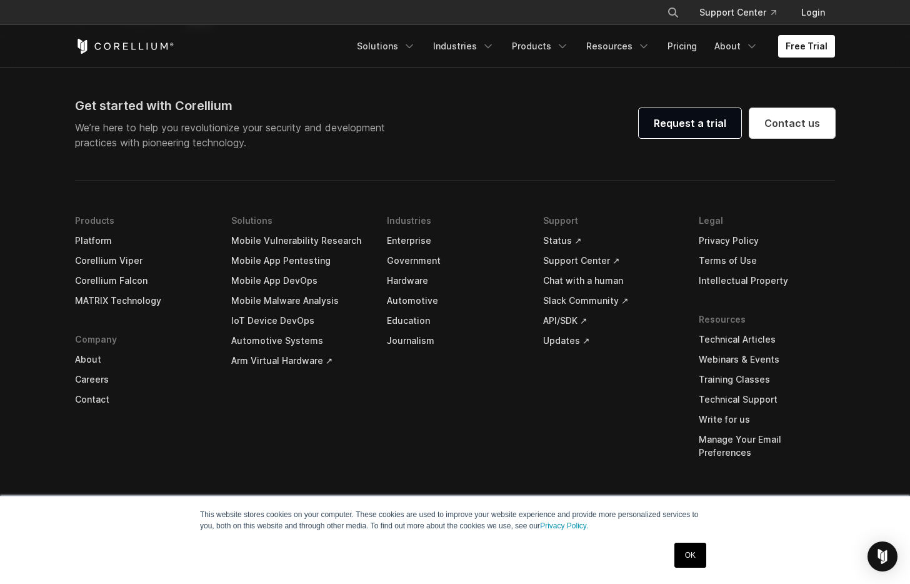
click at [469, 233] on link "Enterprise" at bounding box center [455, 241] width 136 height 20
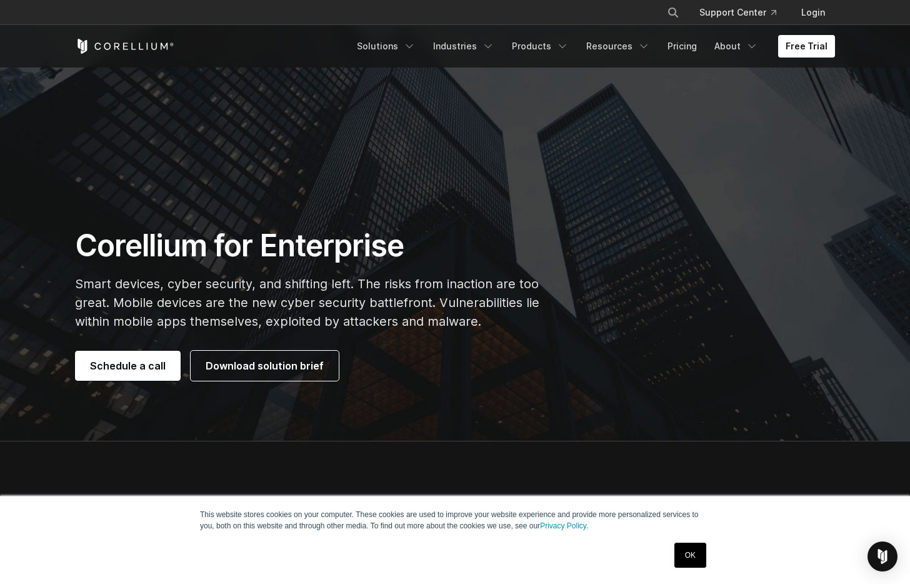
scroll to position [300, 0]
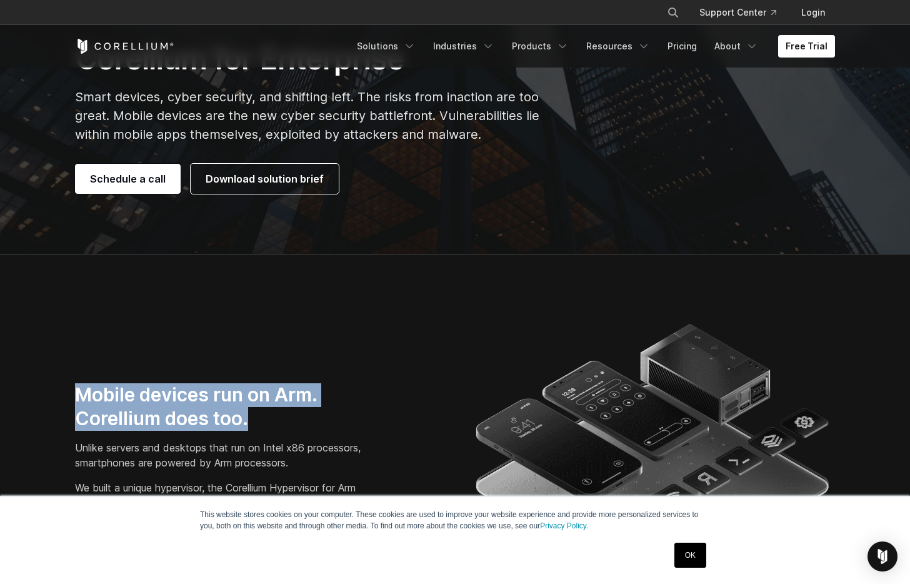
drag, startPoint x: 282, startPoint y: 413, endPoint x: 155, endPoint y: 347, distance: 143.4
click at [136, 337] on div "Mobile devices run on Arm. Corellium does too. Unlike servers and desktops that…" at bounding box center [454, 486] width 785 height 344
click at [276, 420] on h3 "Mobile devices run on Arm. Corellium does too." at bounding box center [228, 406] width 306 height 47
drag, startPoint x: 284, startPoint y: 425, endPoint x: 36, endPoint y: 332, distance: 264.7
click at [36, 332] on section "Mobile devices run on Arm. Corellium does too. Unlike servers and desktops that…" at bounding box center [455, 486] width 910 height 464
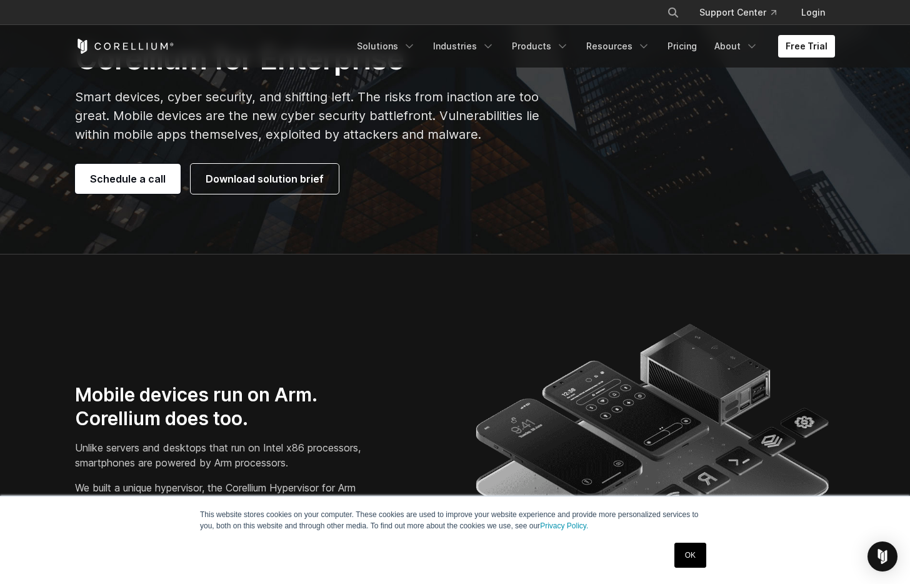
click at [269, 421] on h3 "Mobile devices run on Arm. Corellium does too." at bounding box center [228, 406] width 306 height 47
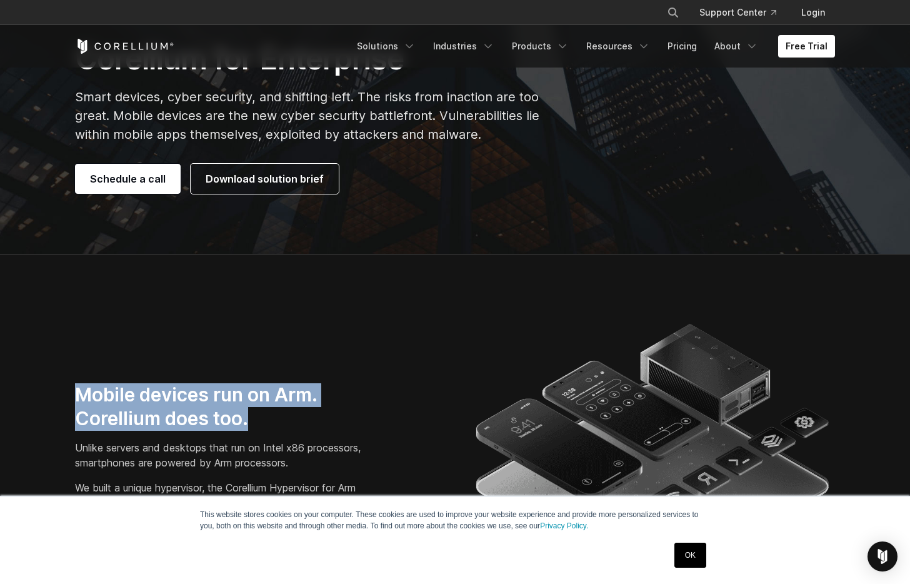
drag, startPoint x: 282, startPoint y: 422, endPoint x: 144, endPoint y: 369, distance: 148.0
click at [97, 322] on div "Mobile devices run on Arm. Corellium does too. Unlike servers and desktops that…" at bounding box center [454, 486] width 785 height 344
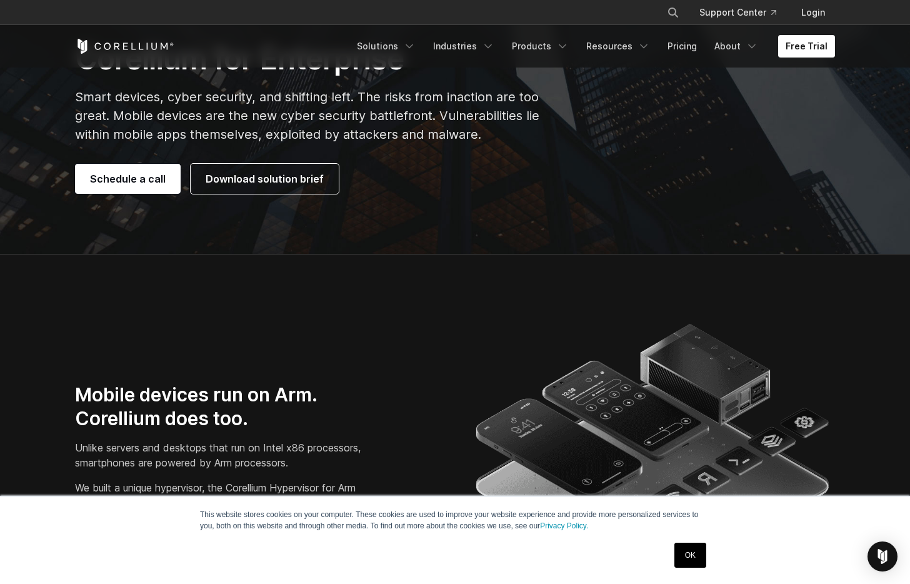
click at [320, 420] on h3 "Mobile devices run on Arm. Corellium does too." at bounding box center [228, 406] width 306 height 47
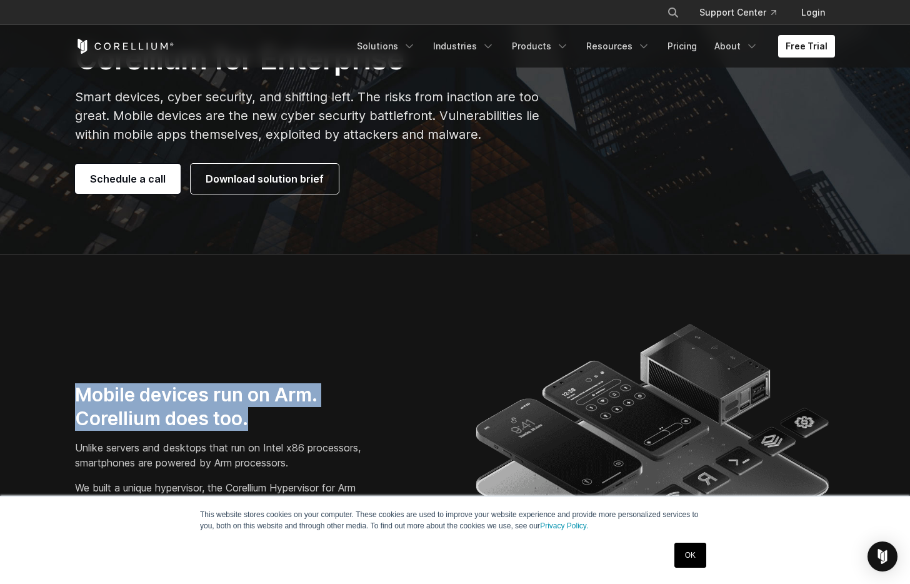
drag, startPoint x: 292, startPoint y: 426, endPoint x: 272, endPoint y: 317, distance: 110.4
click at [265, 296] on section "Mobile devices run on Arm. Corellium does too. Unlike servers and desktops that…" at bounding box center [455, 486] width 910 height 464
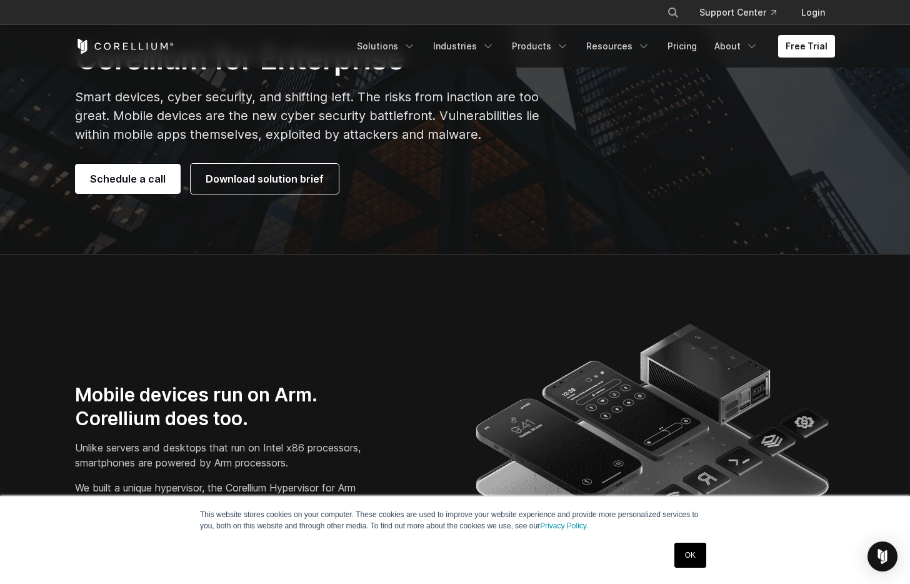
click at [314, 418] on h3 "Mobile devices run on Arm. Corellium does too." at bounding box center [228, 406] width 306 height 47
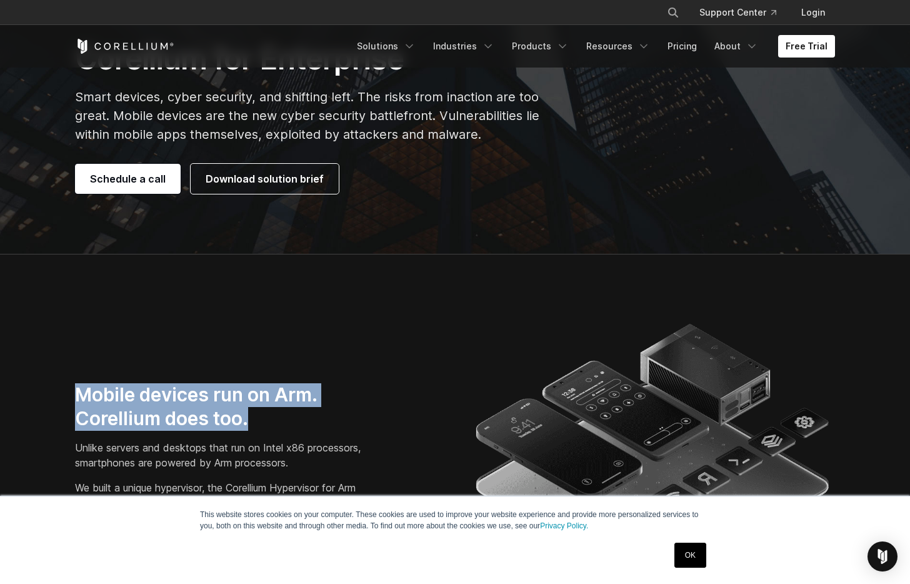
drag, startPoint x: 275, startPoint y: 427, endPoint x: 312, endPoint y: 309, distance: 123.3
click at [313, 310] on section "Mobile devices run on Arm. Corellium does too. Unlike servers and desktops that…" at bounding box center [455, 486] width 910 height 464
click at [322, 429] on h3 "Mobile devices run on Arm. Corellium does too." at bounding box center [228, 406] width 306 height 47
drag, startPoint x: 277, startPoint y: 423, endPoint x: 317, endPoint y: 325, distance: 106.2
click at [321, 326] on div "Mobile devices run on Arm. Corellium does too. Unlike servers and desktops that…" at bounding box center [454, 486] width 785 height 344
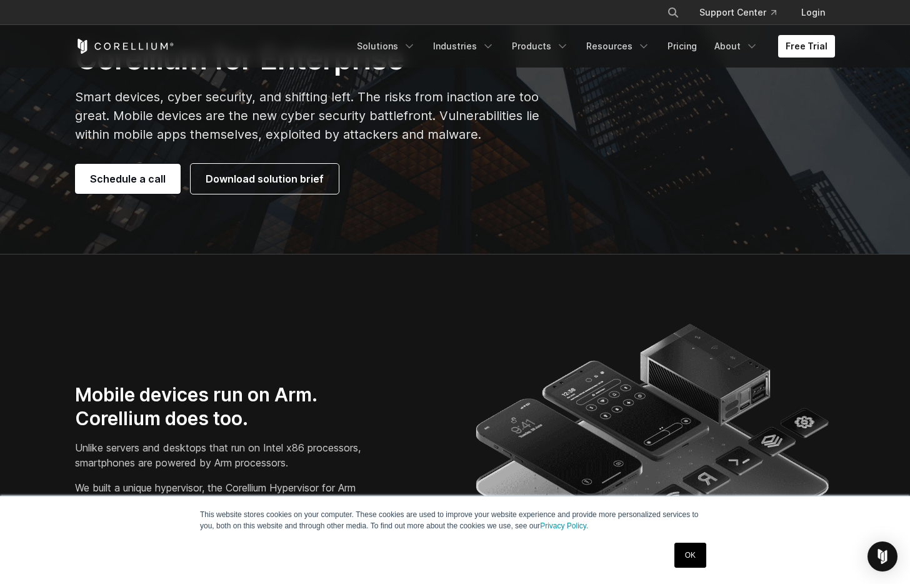
click at [345, 433] on div "Mobile devices run on Arm. Corellium does too. Unlike servers and desktops that…" at bounding box center [258, 481] width 367 height 197
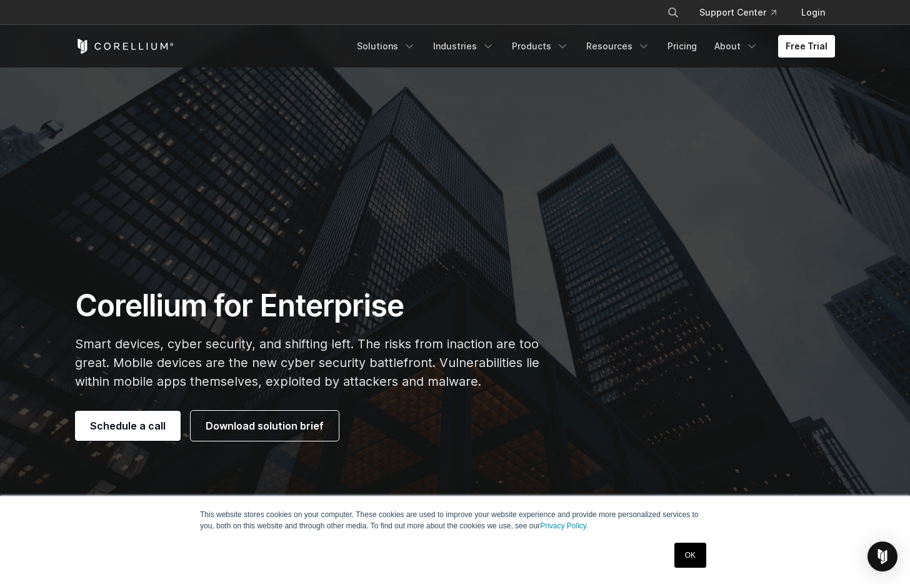
scroll to position [0, 0]
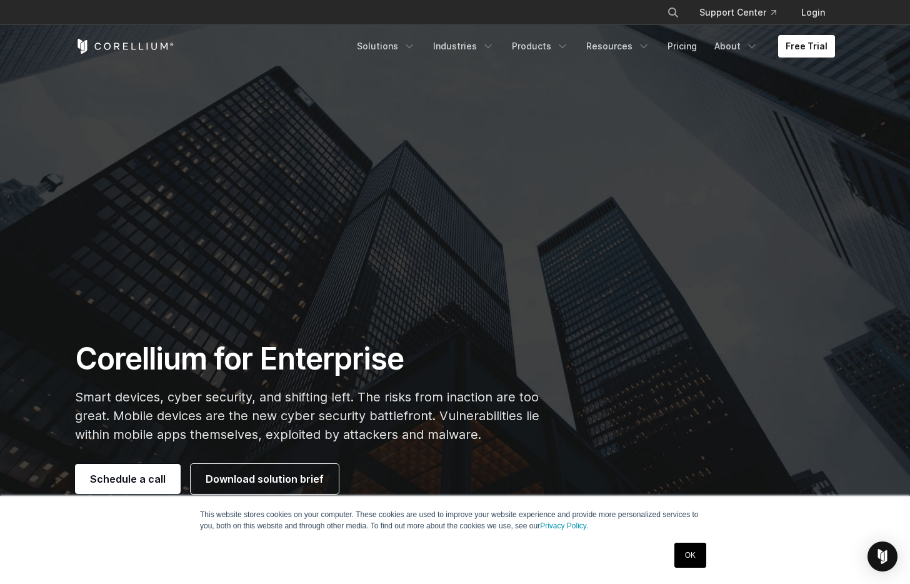
click at [548, 307] on section "Corellium for Enterprise Smart devices, cyber security, and shifting left. The …" at bounding box center [455, 277] width 910 height 554
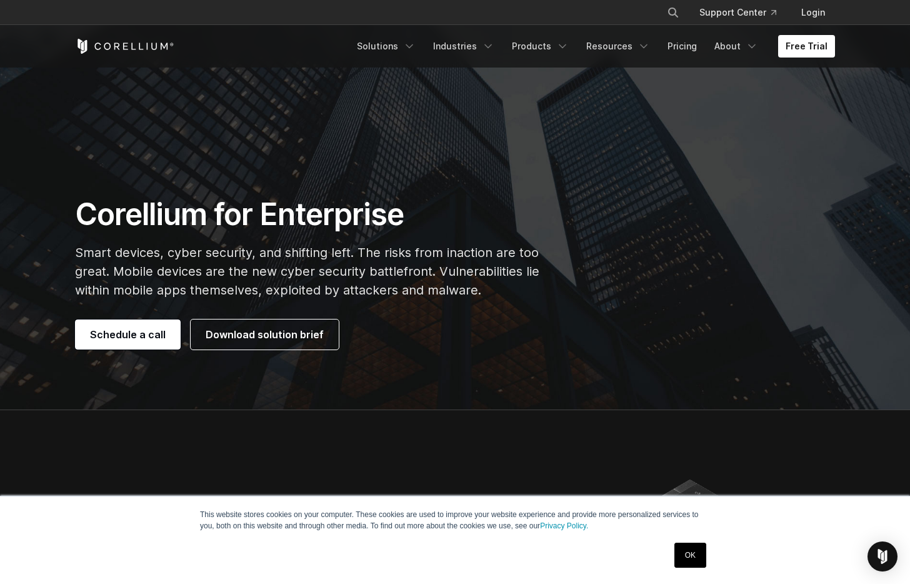
scroll to position [150, 0]
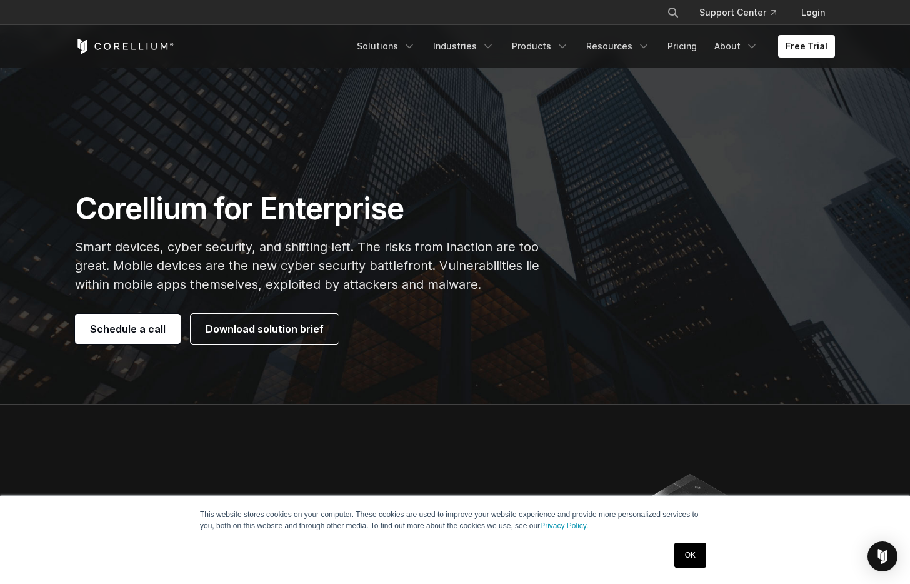
click at [777, 53] on ul "Solutions Mobile IoT" at bounding box center [591, 46] width 485 height 22
click at [800, 45] on link "Free Trial" at bounding box center [806, 46] width 57 height 22
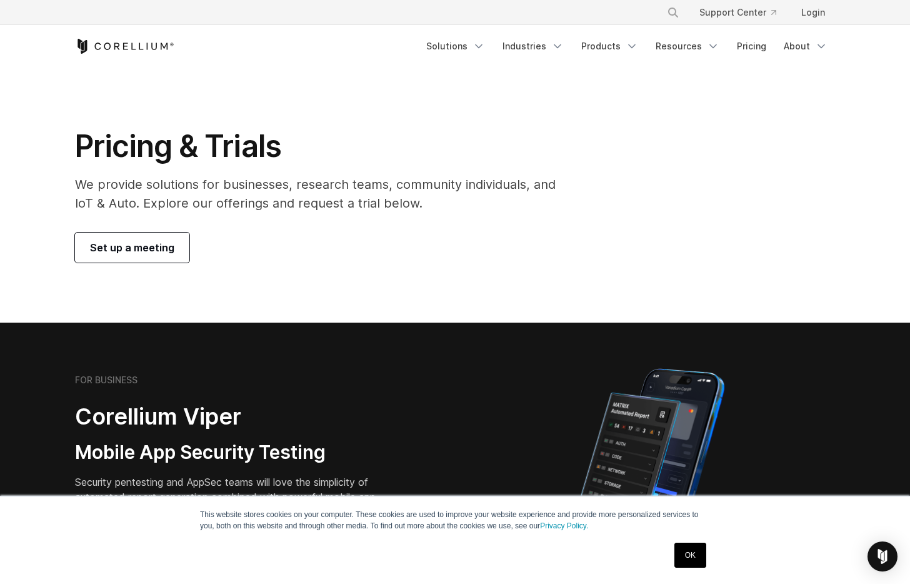
click at [89, 146] on h1 "Pricing & Trials" at bounding box center [324, 145] width 498 height 37
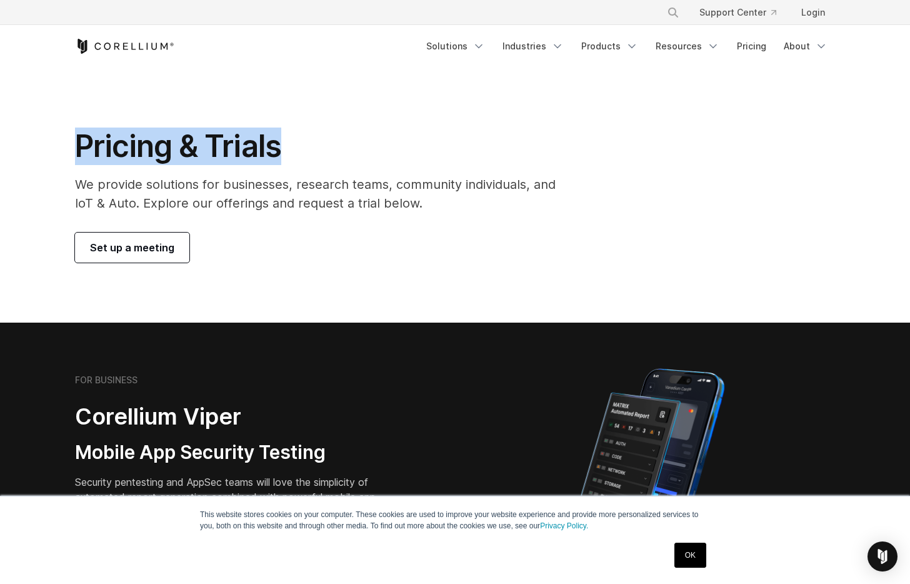
drag, startPoint x: 89, startPoint y: 146, endPoint x: 254, endPoint y: 139, distance: 165.1
click at [244, 139] on h1 "Pricing & Trials" at bounding box center [324, 145] width 498 height 37
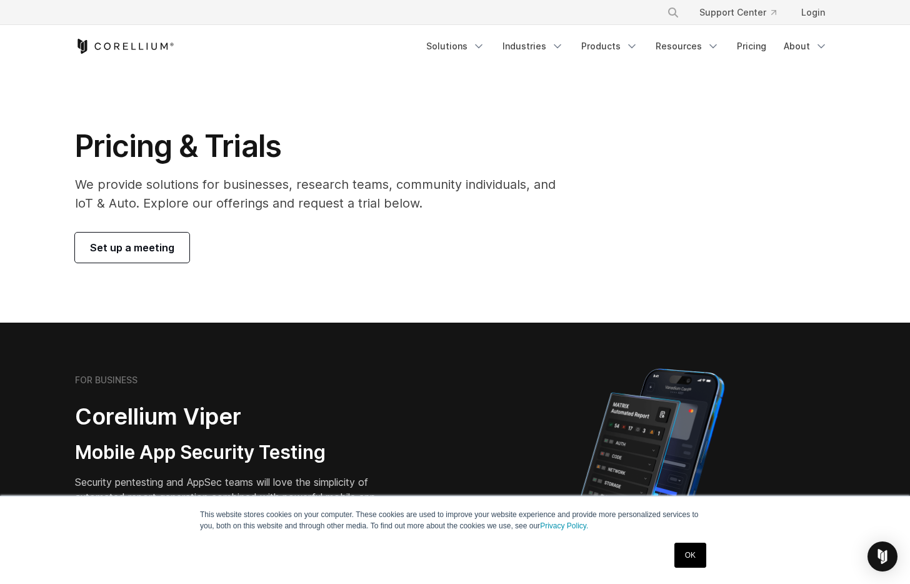
click at [82, 181] on p "We provide solutions for businesses, research teams, community individuals, and…" at bounding box center [324, 193] width 498 height 37
drag, startPoint x: 82, startPoint y: 181, endPoint x: 279, endPoint y: 196, distance: 197.4
click at [276, 179] on p "We provide solutions for businesses, research teams, community individuals, and…" at bounding box center [324, 193] width 498 height 37
click at [304, 186] on p "We provide solutions for businesses, research teams, community individuals, and…" at bounding box center [324, 193] width 498 height 37
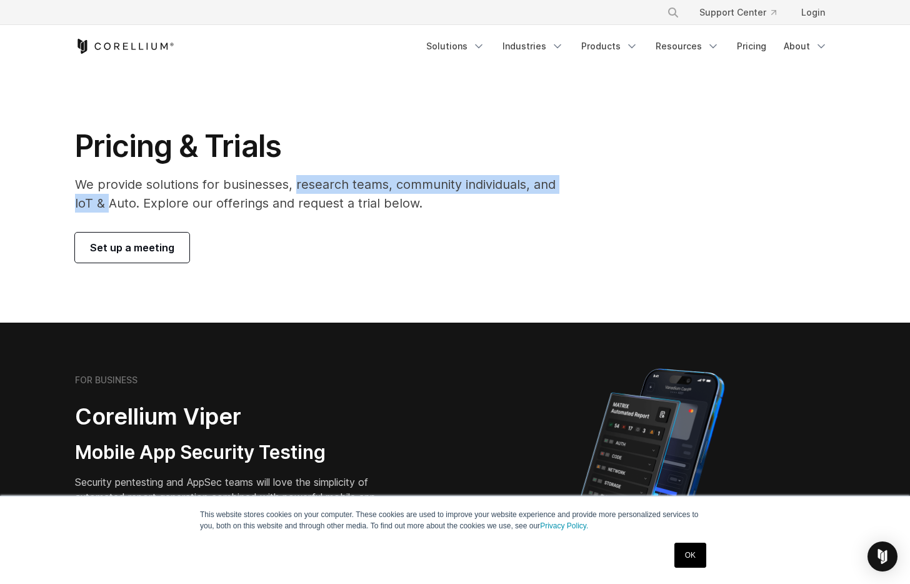
drag, startPoint x: 304, startPoint y: 186, endPoint x: 114, endPoint y: 203, distance: 190.7
click at [102, 202] on p "We provide solutions for businesses, research teams, community individuals, and…" at bounding box center [324, 193] width 498 height 37
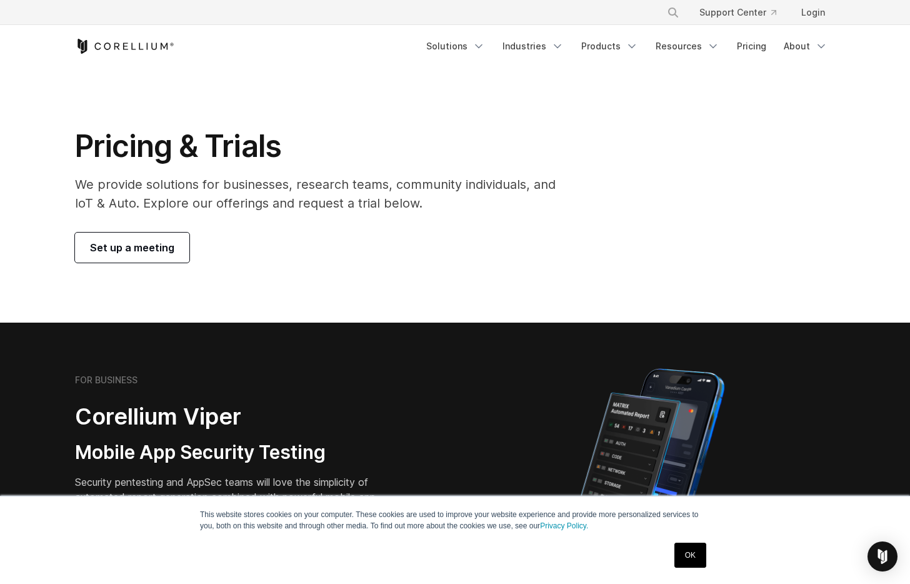
click at [158, 197] on p "We provide solutions for businesses, research teams, community individuals, and…" at bounding box center [324, 193] width 498 height 37
drag, startPoint x: 158, startPoint y: 197, endPoint x: 447, endPoint y: 208, distance: 289.5
click at [363, 204] on p "We provide solutions for businesses, research teams, community individuals, and…" at bounding box center [324, 193] width 498 height 37
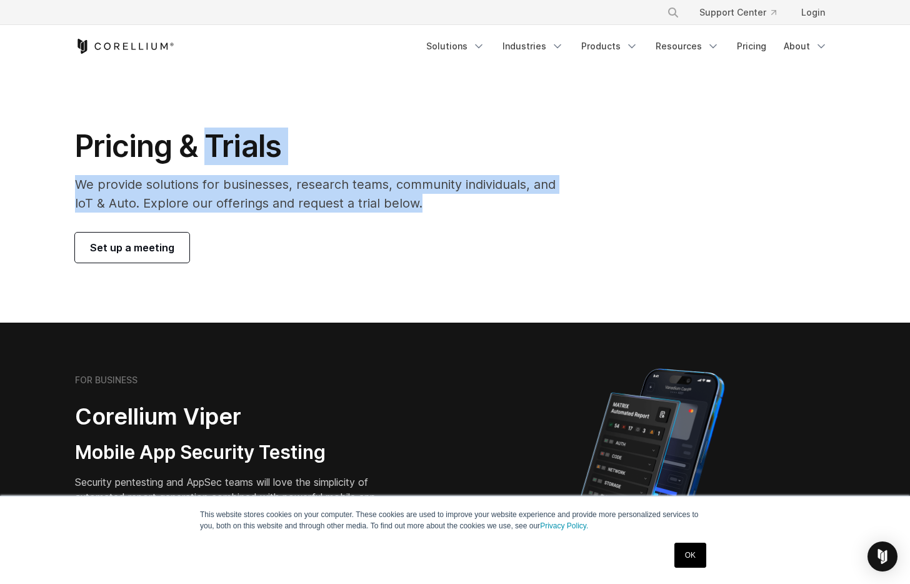
drag, startPoint x: 452, startPoint y: 209, endPoint x: 205, endPoint y: 143, distance: 256.0
click at [205, 143] on div "Pricing & Trials We provide solutions for businesses, research teams, community…" at bounding box center [323, 194] width 523 height 135
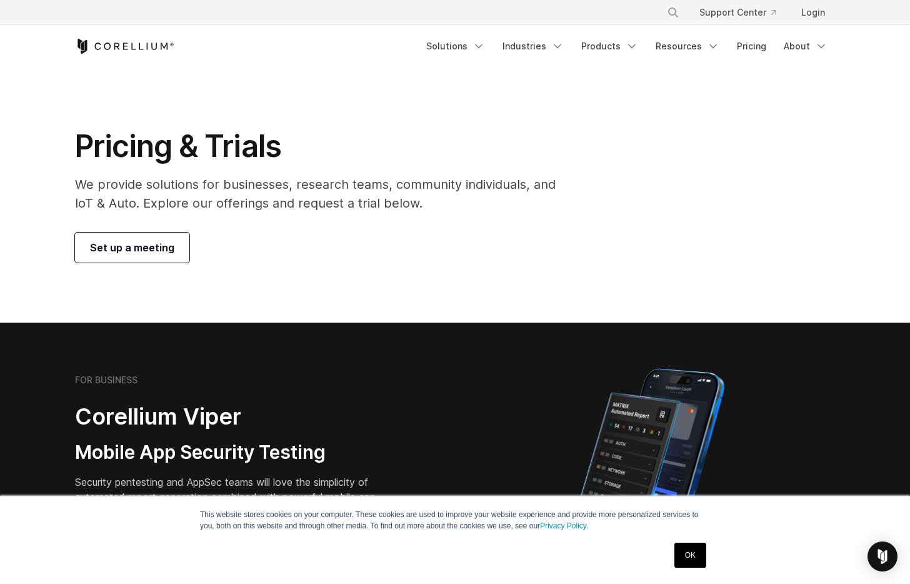
click at [570, 241] on div "Set up a meeting" at bounding box center [324, 247] width 498 height 30
click at [697, 121] on section "Pricing & Trials We provide solutions for businesses, research teams, community…" at bounding box center [455, 194] width 910 height 255
click at [746, 12] on link "Support Center" at bounding box center [737, 12] width 97 height 22
